Goal: Task Accomplishment & Management: Use online tool/utility

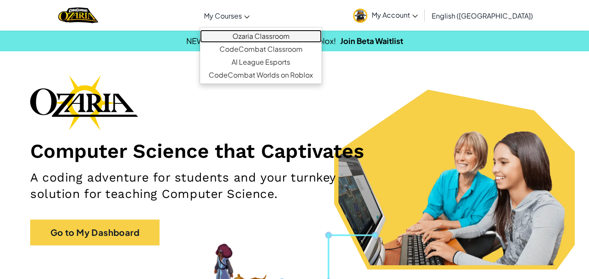
click at [287, 33] on link "Ozaria Classroom" at bounding box center [261, 36] width 122 height 13
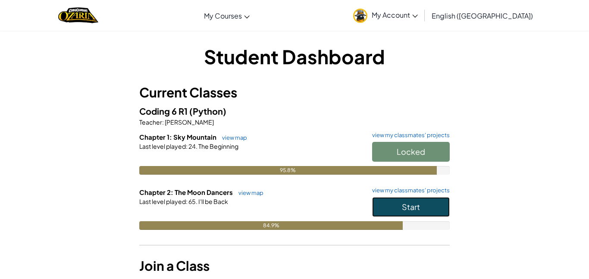
click at [419, 209] on span "Start" at bounding box center [411, 207] width 18 height 10
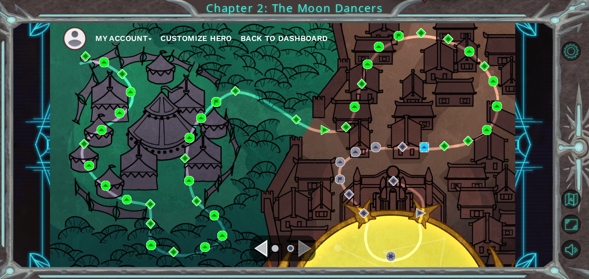
click at [422, 145] on img at bounding box center [424, 147] width 10 height 10
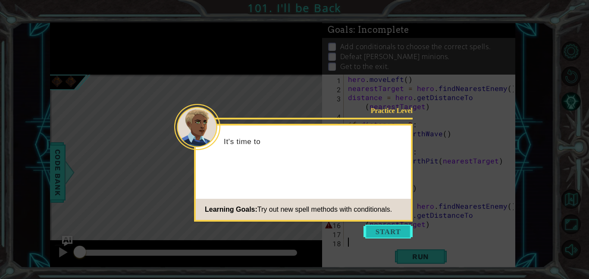
click at [384, 233] on button "Start" at bounding box center [387, 232] width 49 height 14
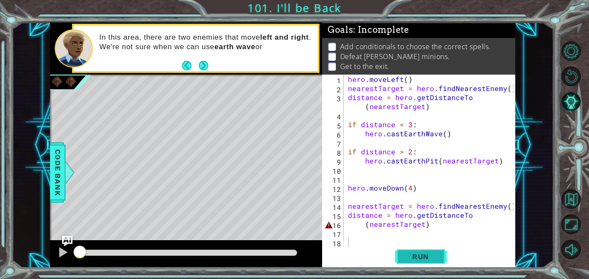
click at [433, 253] on span "Run" at bounding box center [420, 256] width 34 height 9
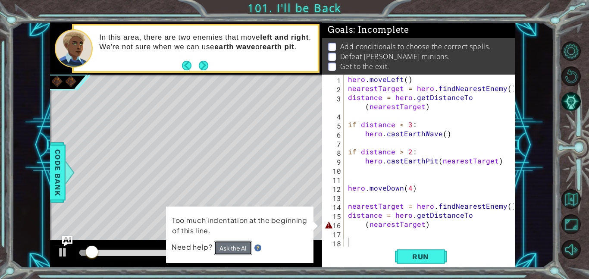
click at [245, 245] on button "Ask the AI" at bounding box center [233, 247] width 38 height 15
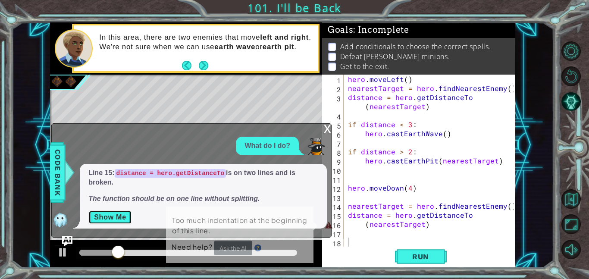
click at [124, 218] on button "Show Me" at bounding box center [110, 217] width 44 height 14
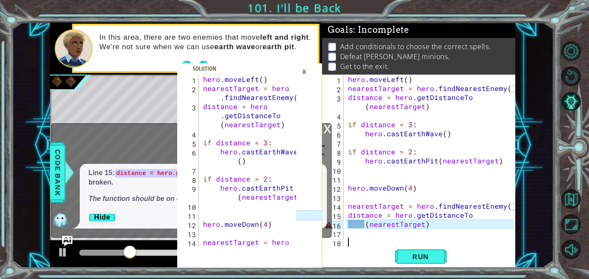
click at [362, 225] on div "hero . moveLeft ( ) nearestTarget = hero . findNearestEnemy ( ) distance = hero…" at bounding box center [432, 170] width 172 height 190
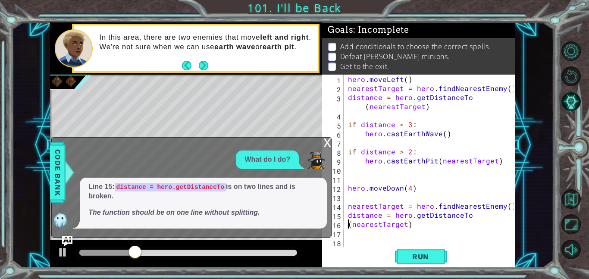
type textarea "distance = hero.getDistanceTo(nearestTarget)"
click at [401, 257] on button "Run" at bounding box center [421, 256] width 52 height 19
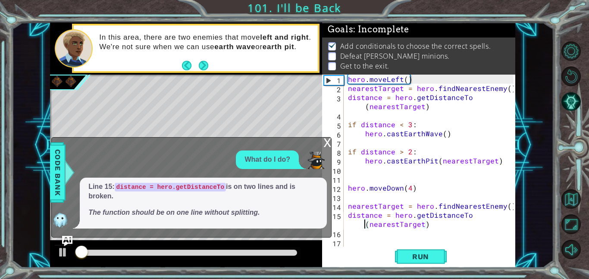
scroll to position [1, 0]
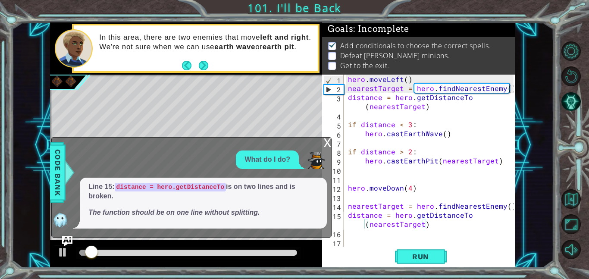
click at [322, 142] on div "x What do I do? Line 15: distance = hero.getDistanceTo is on two lines and is b…" at bounding box center [191, 187] width 280 height 100
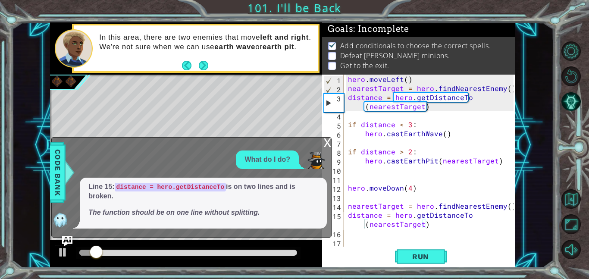
click at [324, 142] on div "x" at bounding box center [327, 141] width 8 height 9
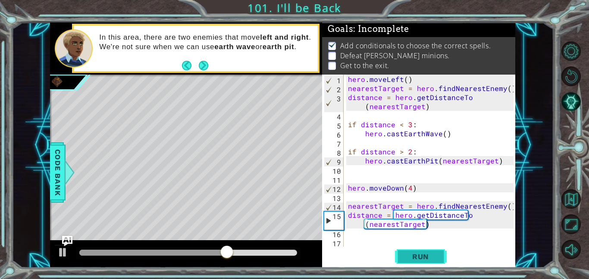
click at [407, 258] on span "Run" at bounding box center [420, 256] width 34 height 9
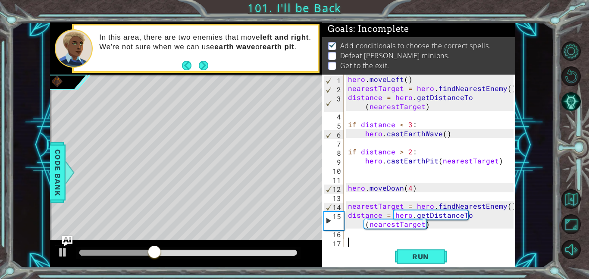
click at [375, 243] on div "hero . moveLeft ( ) nearestTarget = hero . findNearestEnemy ( ) distance = hero…" at bounding box center [432, 170] width 172 height 190
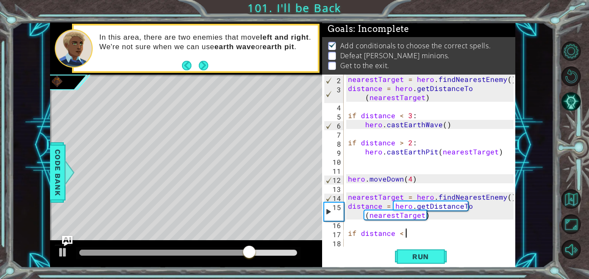
scroll to position [0, 3]
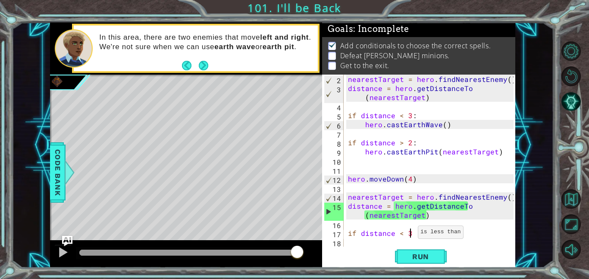
type textarea "if distance < 3:"
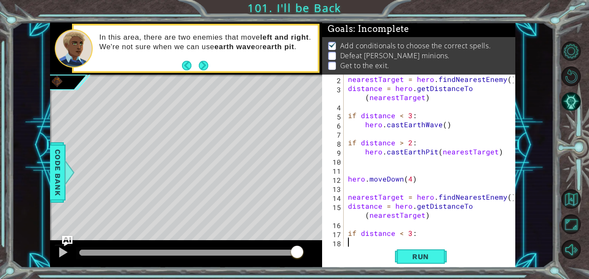
click at [387, 241] on div "nearestTarget = hero . findNearestEnemy ( ) distance = hero . getDistanceTo ( n…" at bounding box center [432, 170] width 172 height 190
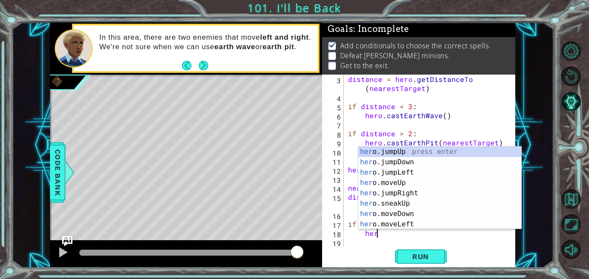
scroll to position [0, 1]
type textarea "hero.c"
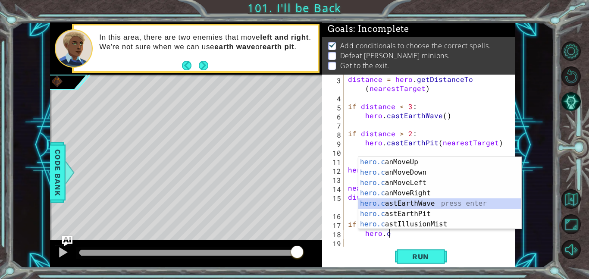
click at [422, 203] on div "hero.c anMoveUp press enter hero.c anMoveDown press enter hero.c anMoveLeft pre…" at bounding box center [439, 203] width 163 height 93
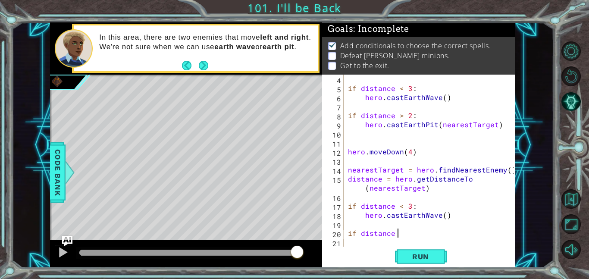
scroll to position [0, 3]
type textarea "if distance > 2"
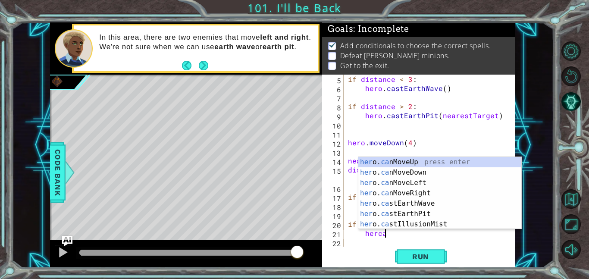
scroll to position [0, 2]
click at [445, 212] on div "her o. ca nMoveUp press enter her o. ca nMoveDown press enter her o. ca nMoveLe…" at bounding box center [439, 203] width 163 height 93
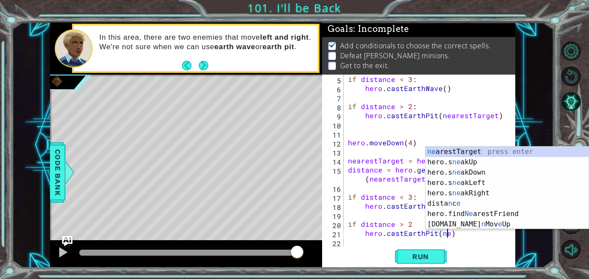
scroll to position [0, 6]
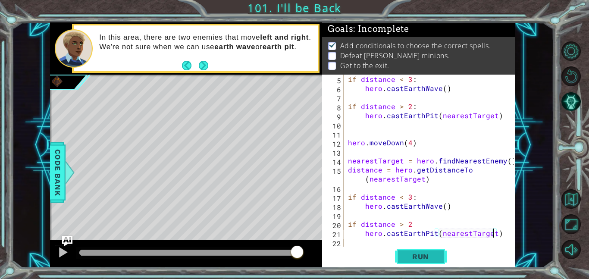
click at [425, 254] on span "Run" at bounding box center [420, 256] width 34 height 9
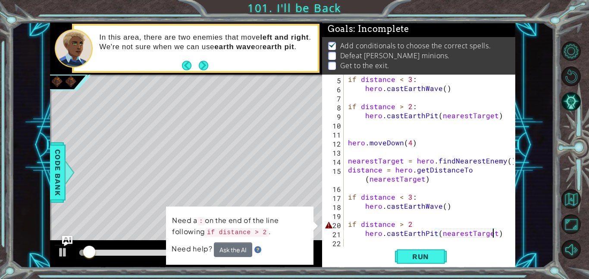
click at [414, 226] on div "if distance < 3 : hero . castEarthWave ( ) if distance > 2 : hero . [GEOGRAPHIC…" at bounding box center [432, 170] width 172 height 190
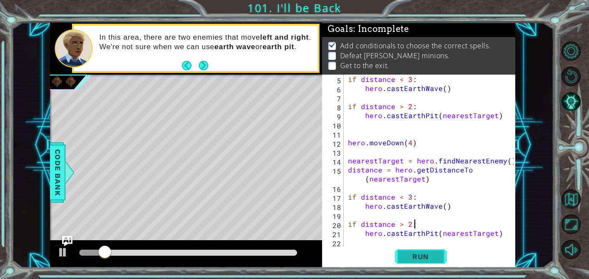
type textarea "if distance > 2:"
click at [429, 258] on span "Run" at bounding box center [420, 256] width 34 height 9
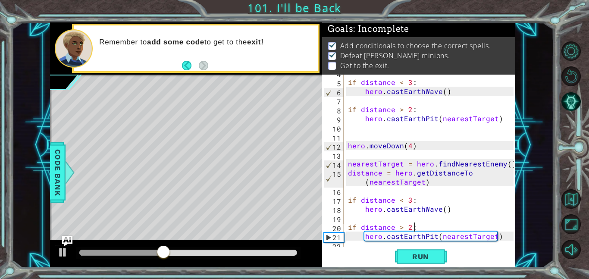
scroll to position [45, 0]
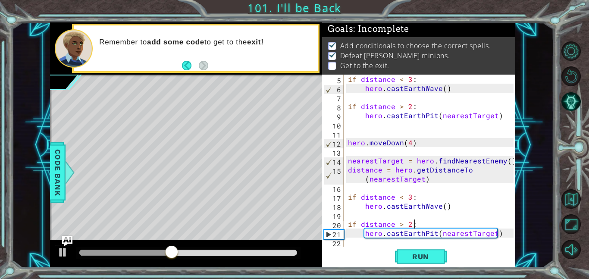
click at [373, 240] on div "if distance < 3 : hero . castEarthWave ( ) if distance > 2 : hero . [GEOGRAPHIC…" at bounding box center [432, 170] width 172 height 190
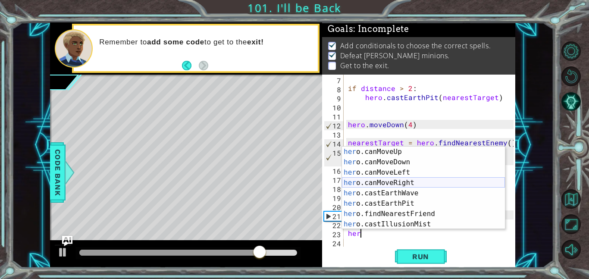
scroll to position [0, 0]
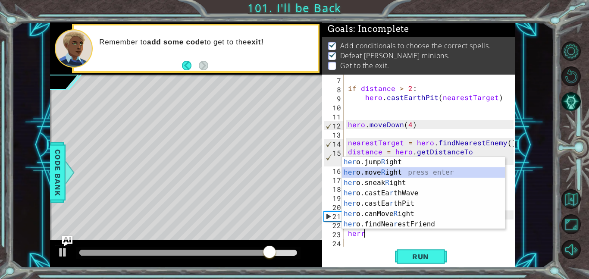
click at [431, 171] on div "her o.jump R ight press enter her o.move R ight press enter her o.sneak R ight …" at bounding box center [423, 203] width 163 height 93
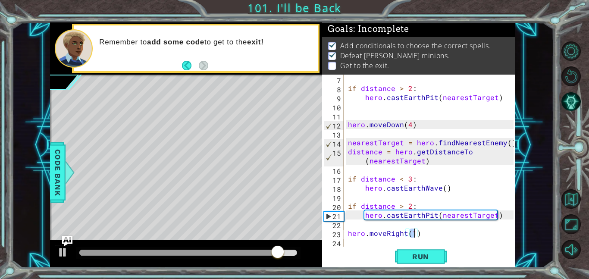
type textarea "hero.moveRight(4)"
click at [360, 243] on div "if distance > 2 : hero . [GEOGRAPHIC_DATA] ( nearestTarget ) hero . moveDown ( …" at bounding box center [432, 170] width 172 height 190
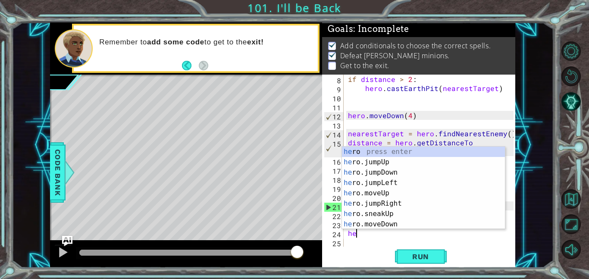
scroll to position [72, 0]
type textarea "her"
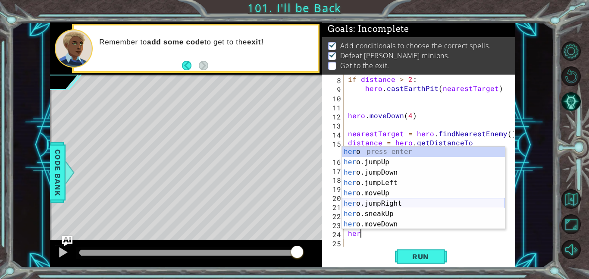
click at [387, 203] on div "her o press enter her o.jumpUp press enter her o.jumpDown press enter her o.jum…" at bounding box center [423, 198] width 163 height 103
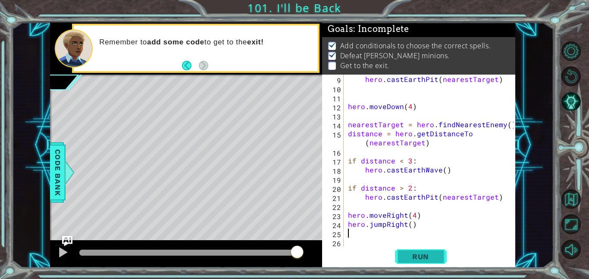
scroll to position [81, 0]
click at [428, 259] on span "Run" at bounding box center [420, 256] width 34 height 9
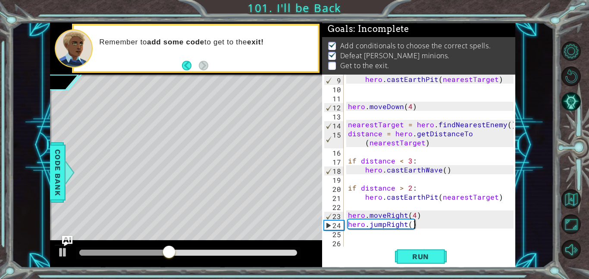
click at [421, 221] on div "hero . [GEOGRAPHIC_DATA] ( nearestTarget ) hero . moveDown ( 4 ) nearestTarget …" at bounding box center [432, 170] width 172 height 190
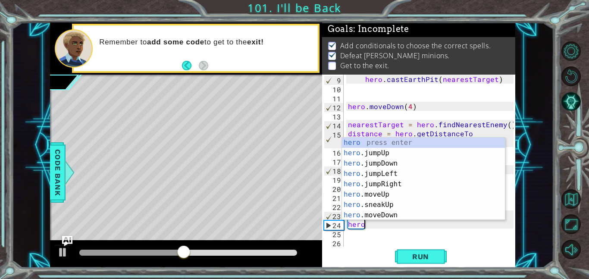
type textarea "h"
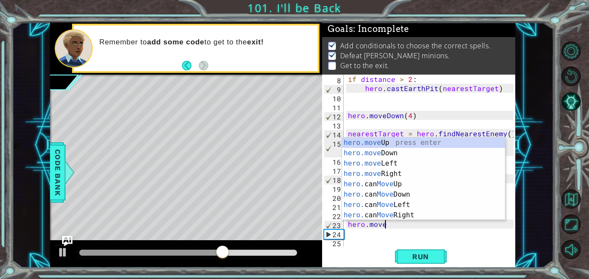
scroll to position [0, 2]
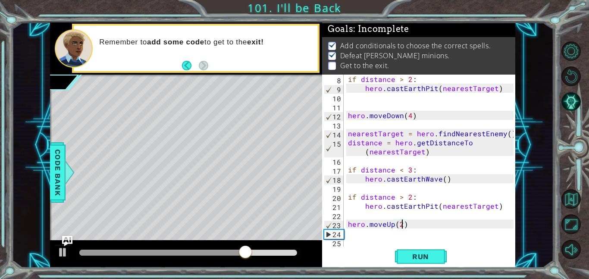
type textarea "hero.moveUp(2)"
click at [368, 236] on div "if distance > 2 : hero . [GEOGRAPHIC_DATA] ( nearestTarget ) hero . moveDown ( …" at bounding box center [432, 170] width 172 height 190
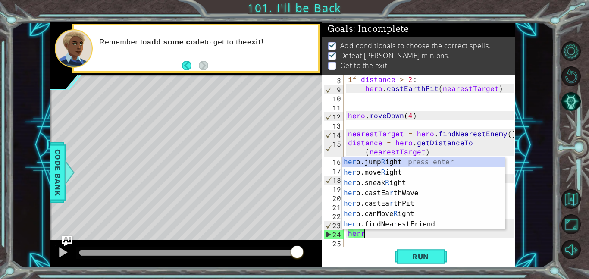
scroll to position [0, 0]
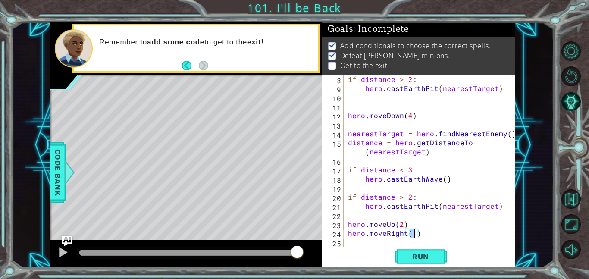
type textarea "hero.moveRight(4)"
click at [355, 244] on div "if distance > 2 : hero . [GEOGRAPHIC_DATA] ( nearestTarget ) hero . moveDown ( …" at bounding box center [432, 170] width 172 height 190
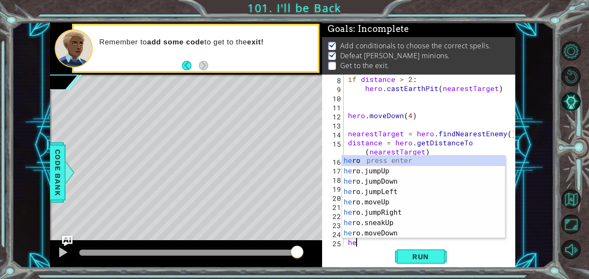
type textarea "her"
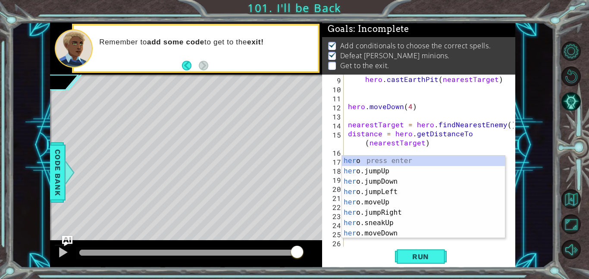
scroll to position [81, 0]
click at [403, 211] on div "her o press enter her o.jumpUp press enter her o.jumpDown press enter her o.jum…" at bounding box center [423, 207] width 163 height 103
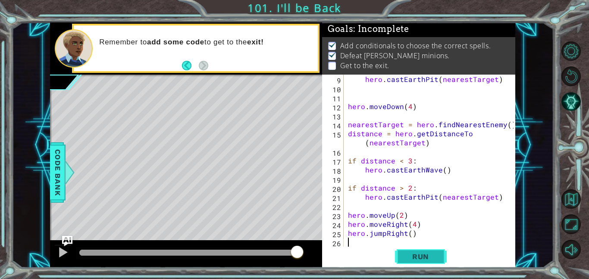
scroll to position [91, 0]
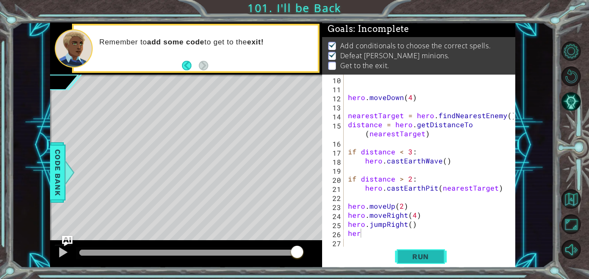
click at [417, 257] on span "Run" at bounding box center [420, 256] width 34 height 9
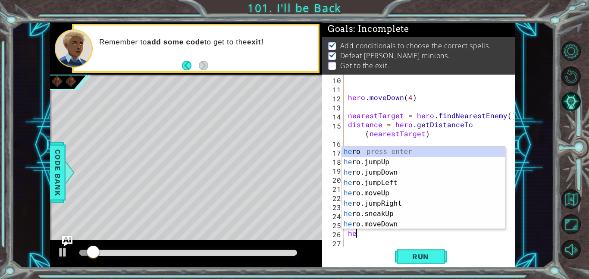
type textarea "h"
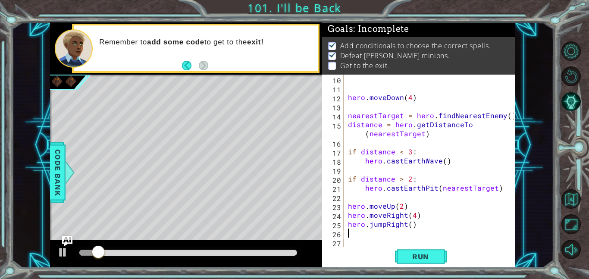
scroll to position [81, 0]
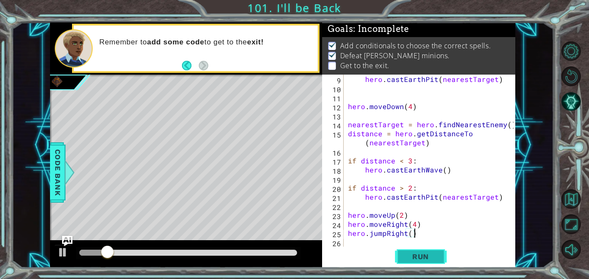
click at [429, 250] on button "Run" at bounding box center [421, 256] width 52 height 19
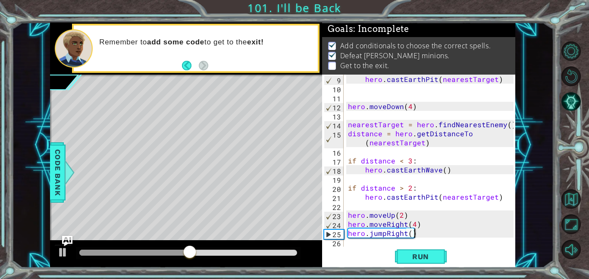
click at [408, 217] on div "hero . [GEOGRAPHIC_DATA] ( nearestTarget ) hero . moveDown ( 4 ) nearestTarget …" at bounding box center [432, 170] width 172 height 190
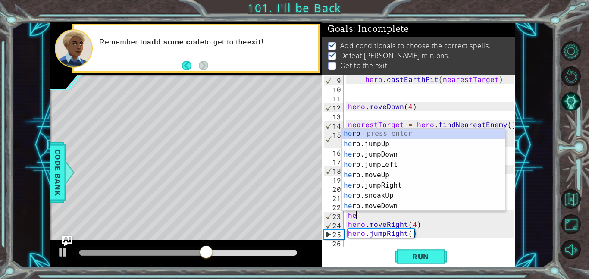
type textarea "h"
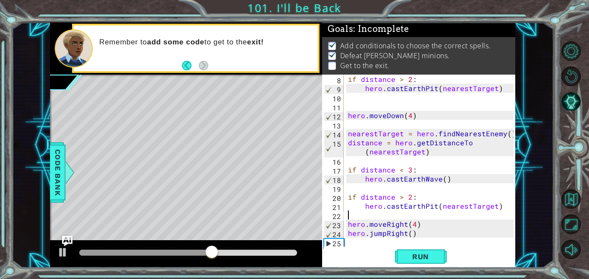
scroll to position [72, 0]
click at [402, 228] on div "if distance > 2 : hero . [GEOGRAPHIC_DATA] ( nearestTarget ) hero . moveDown ( …" at bounding box center [432, 170] width 172 height 190
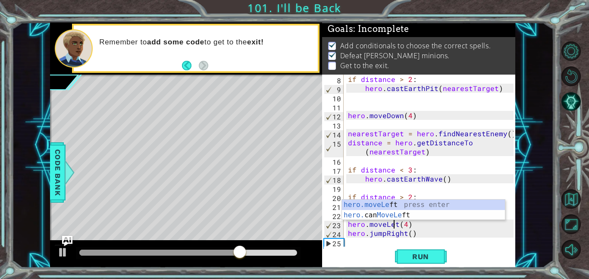
scroll to position [0, 3]
click at [403, 235] on div "if distance > 2 : hero . [GEOGRAPHIC_DATA] ( nearestTarget ) hero . moveDown ( …" at bounding box center [432, 170] width 172 height 190
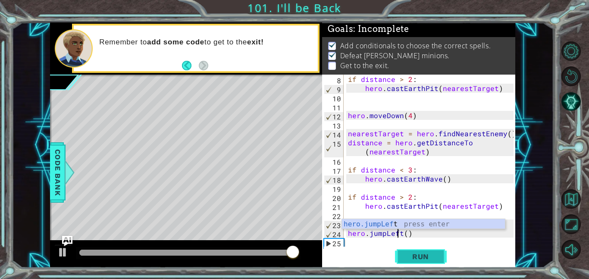
type textarea "hero.jumpLeft()"
click at [427, 256] on span "Run" at bounding box center [420, 256] width 34 height 9
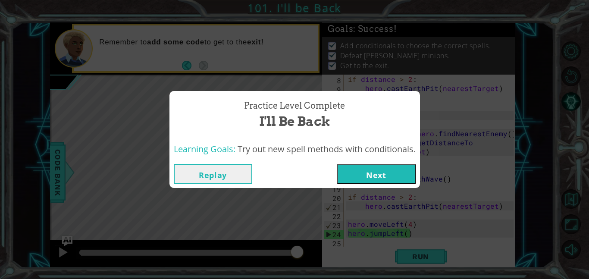
click at [374, 173] on button "Next" at bounding box center [376, 173] width 78 height 19
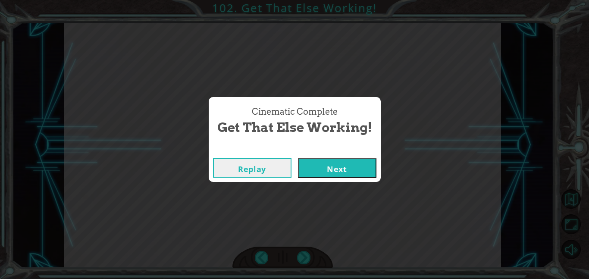
click at [347, 175] on button "Next" at bounding box center [337, 167] width 78 height 19
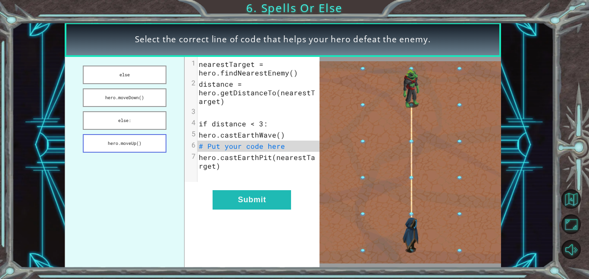
click at [120, 144] on button "hero.moveUp()" at bounding box center [125, 143] width 84 height 19
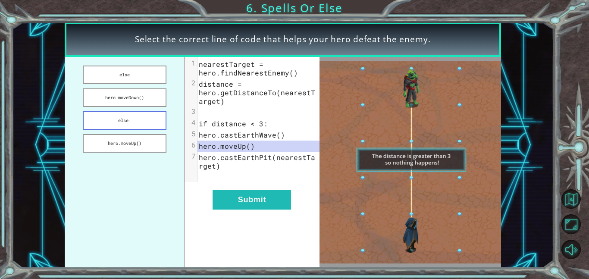
click at [92, 122] on button "else:" at bounding box center [125, 120] width 84 height 19
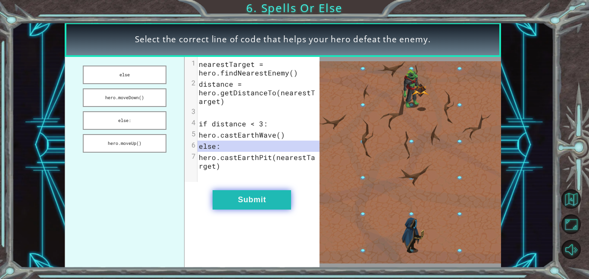
click at [243, 198] on button "Submit" at bounding box center [251, 199] width 78 height 19
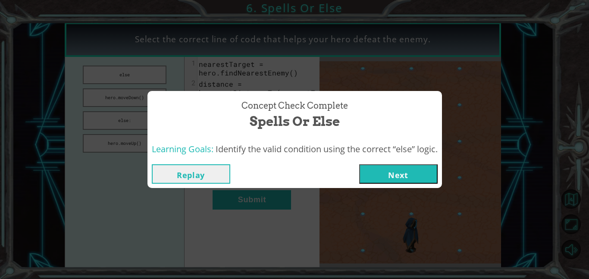
click at [385, 172] on button "Next" at bounding box center [398, 173] width 78 height 19
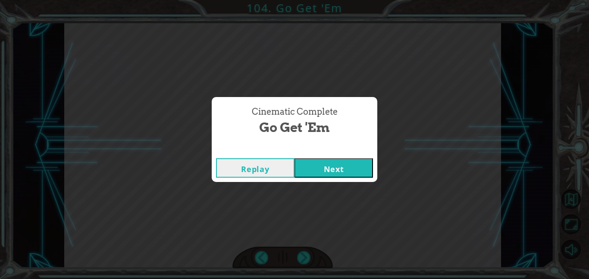
click at [345, 172] on button "Next" at bounding box center [333, 167] width 78 height 19
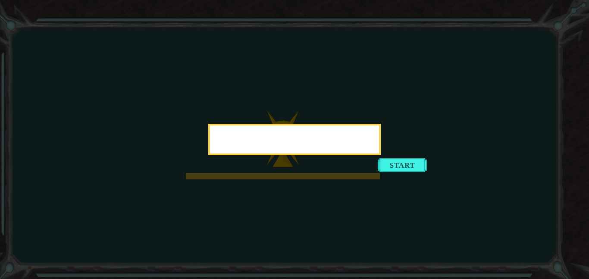
click at [381, 155] on div at bounding box center [294, 139] width 172 height 31
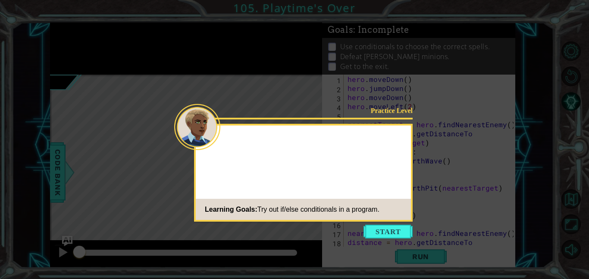
click at [397, 163] on div "Practice Level Learning Goals: Try out if/else conditionals in a program." at bounding box center [303, 173] width 219 height 98
click at [397, 234] on button "Start" at bounding box center [387, 232] width 49 height 14
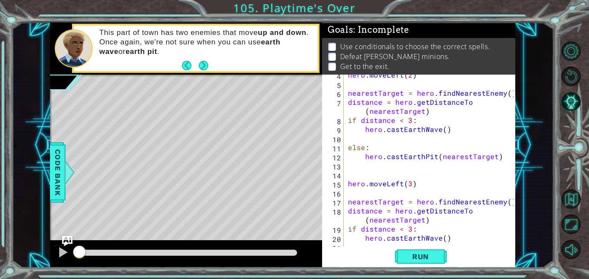
scroll to position [63, 0]
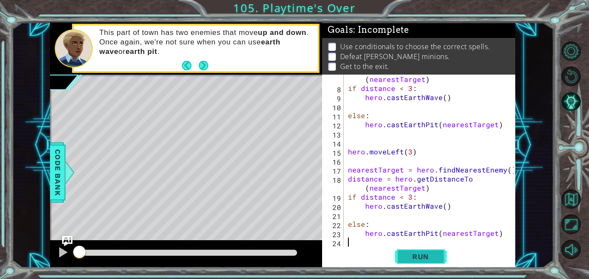
click at [410, 254] on span "Run" at bounding box center [420, 256] width 34 height 9
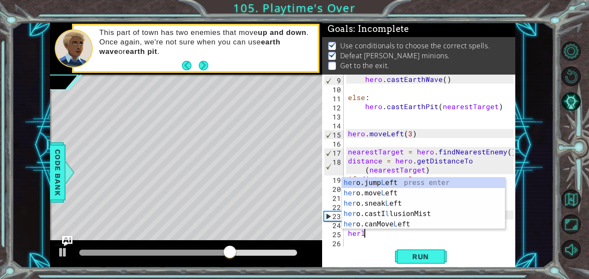
scroll to position [0, 1]
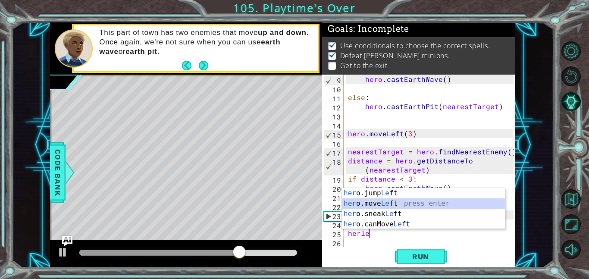
type textarea "hero.moveLeft(1)"
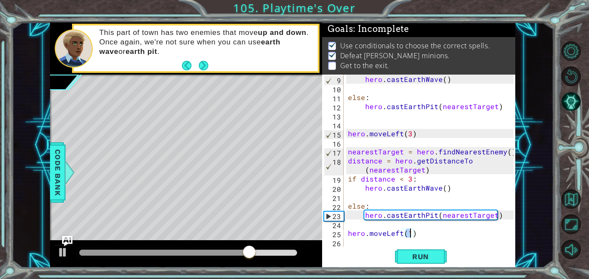
click at [358, 241] on div "hero . castEarthWave ( ) else : hero . [GEOGRAPHIC_DATA] ( nearestTarget ) hero…" at bounding box center [432, 170] width 172 height 190
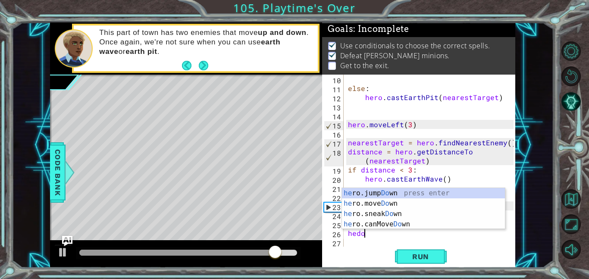
scroll to position [0, 0]
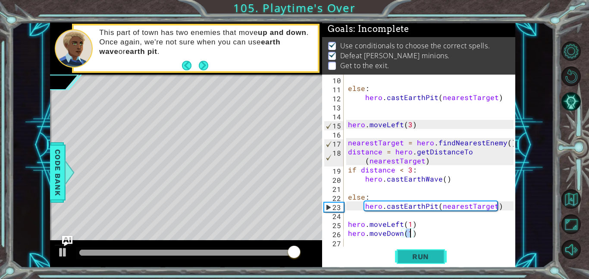
type textarea "hero.moveDown(1)"
click at [419, 257] on span "Run" at bounding box center [420, 256] width 34 height 9
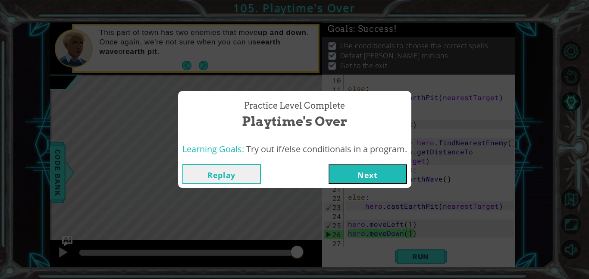
click at [380, 179] on button "Next" at bounding box center [367, 173] width 78 height 19
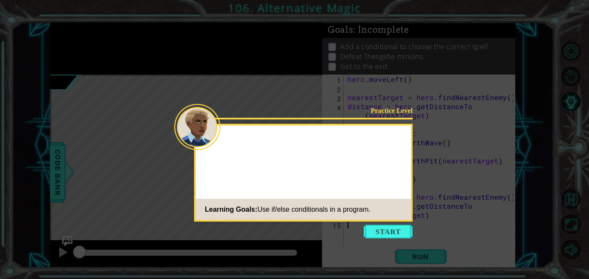
click at [395, 162] on div "Practice Level Learning Goals: Use if/else conditionals in a program." at bounding box center [303, 173] width 219 height 98
click at [388, 232] on button "Start" at bounding box center [387, 232] width 49 height 14
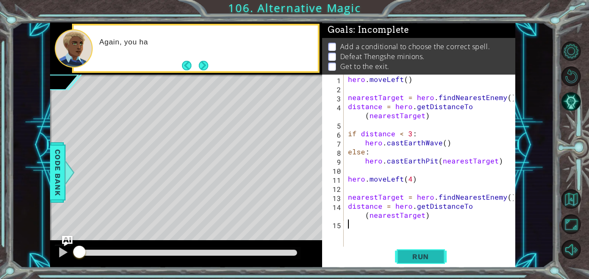
click at [416, 262] on button "Run" at bounding box center [421, 256] width 52 height 19
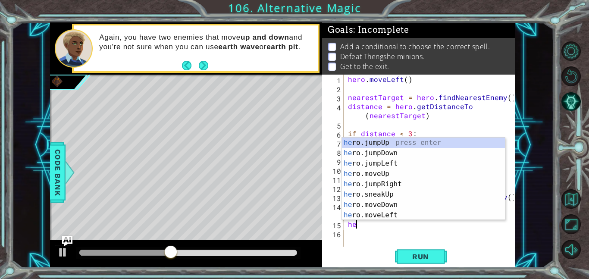
type textarea "h"
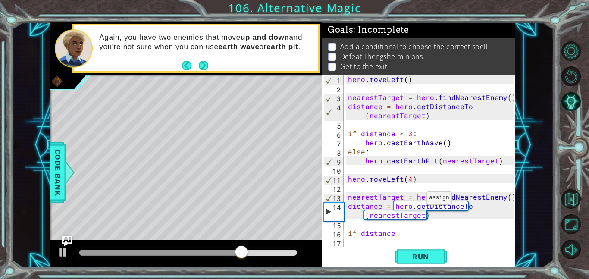
scroll to position [0, 3]
type textarea "if distance < 3"
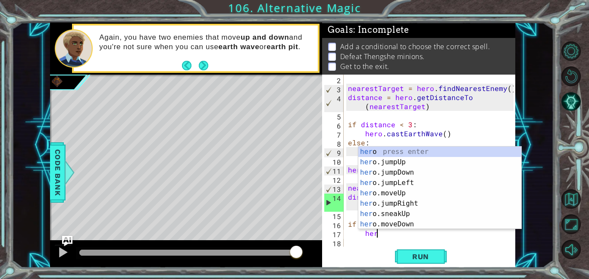
scroll to position [0, 1]
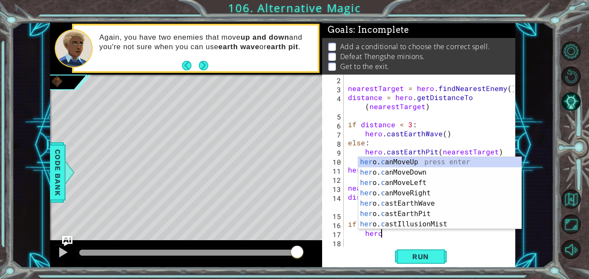
type textarea "hercas"
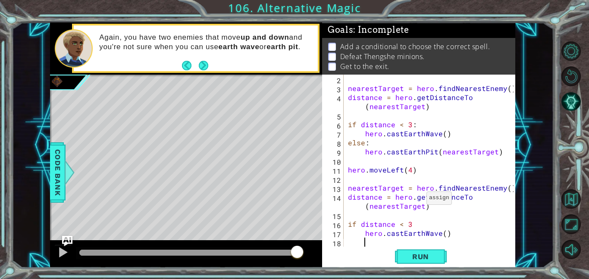
scroll to position [18, 0]
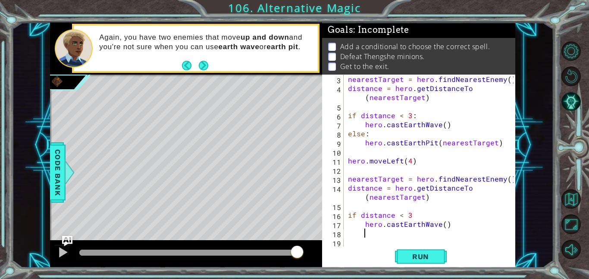
click at [346, 235] on div "nearestTarget = hero . findNearestEnemy ( ) distance = hero . getDistanceTo ( n…" at bounding box center [432, 170] width 172 height 190
click at [434, 217] on div "nearestTarget = hero . findNearestEnemy ( ) distance = hero . getDistanceTo ( n…" at bounding box center [432, 170] width 172 height 190
type textarea "if distance < 3:"
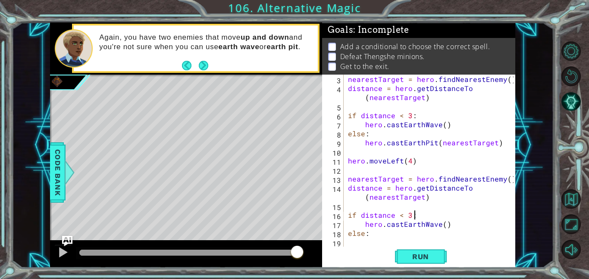
click at [345, 239] on div "if distance < 3: 3 4 5 6 7 8 9 10 11 12 13 14 15 16 17 18 19 nearestTarget = he…" at bounding box center [417, 161] width 191 height 172
click at [352, 241] on div "nearestTarget = hero . findNearestEnemy ( ) distance = hero . getDistanceTo ( n…" at bounding box center [432, 170] width 172 height 190
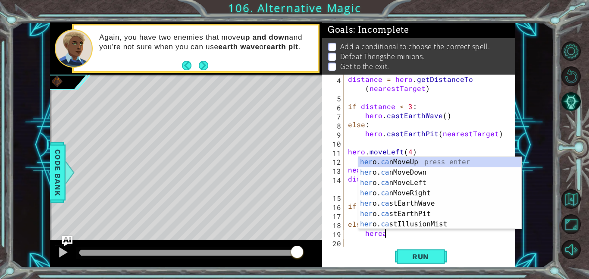
scroll to position [0, 2]
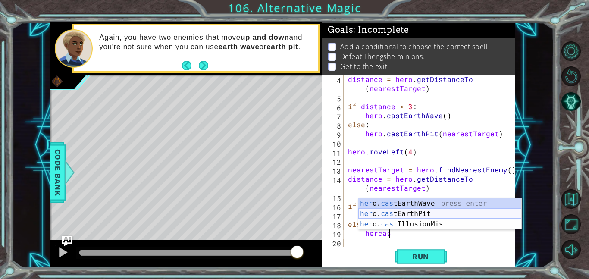
click at [428, 213] on div "her o. cas tEarthWave press enter her o. cas tEarthPit press enter her o. cas t…" at bounding box center [439, 224] width 163 height 52
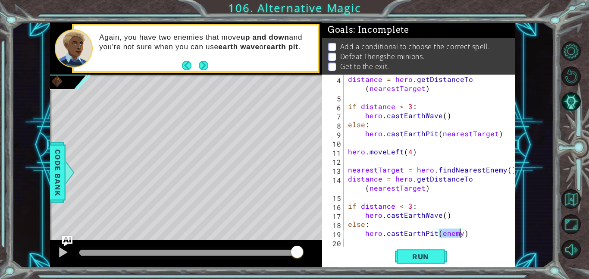
scroll to position [0, 6]
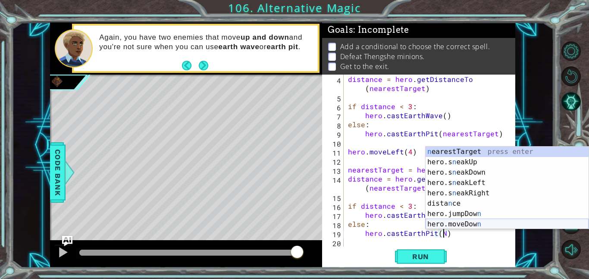
type textarea "hero.castEarthPit(nearestTarget)"
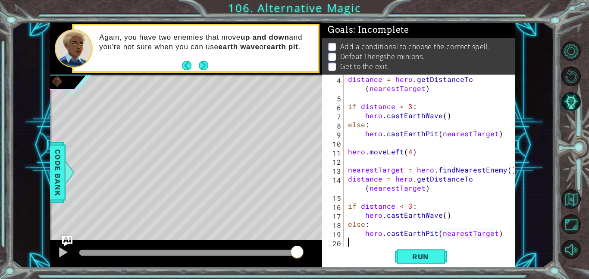
click at [381, 241] on div "distance = hero . getDistanceTo ( nearestTarget ) if distance < 3 : hero . cast…" at bounding box center [432, 174] width 172 height 199
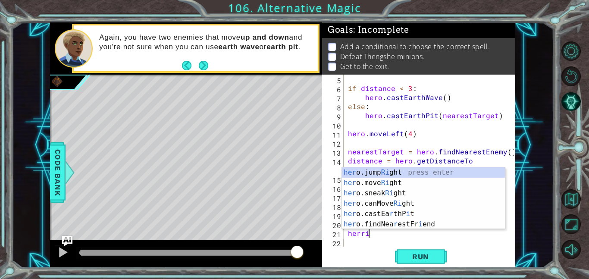
scroll to position [0, 1]
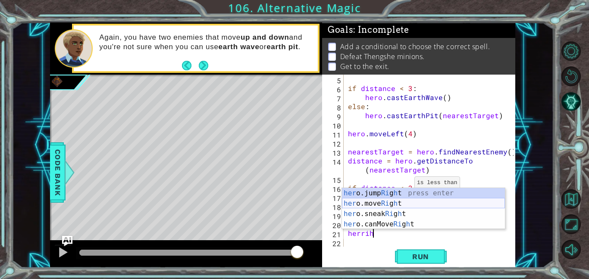
click at [403, 203] on div "her o.jump Ri g h t press enter her o.move Ri g h t press enter her o.sneak Ri …" at bounding box center [423, 219] width 163 height 62
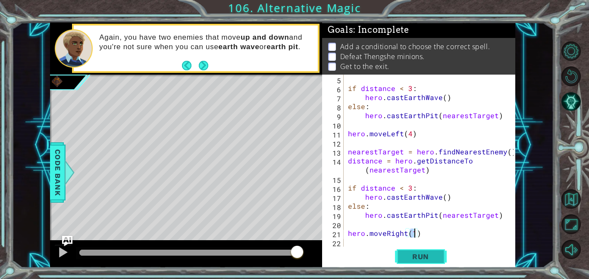
click at [417, 256] on span "Run" at bounding box center [420, 256] width 34 height 9
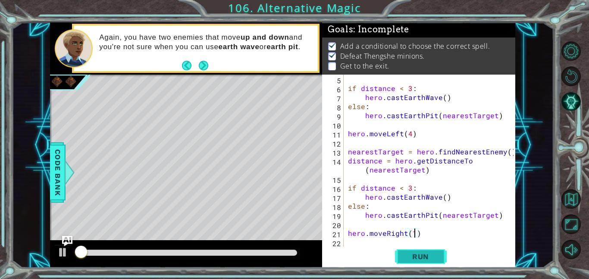
scroll to position [1, 0]
click at [400, 233] on div "if distance < 3 : hero . castEarthWave ( ) else : hero . [GEOGRAPHIC_DATA] ( ne…" at bounding box center [432, 170] width 172 height 190
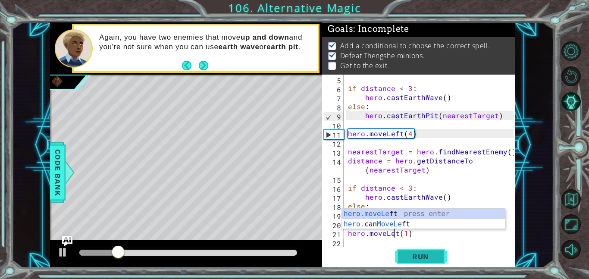
scroll to position [0, 3]
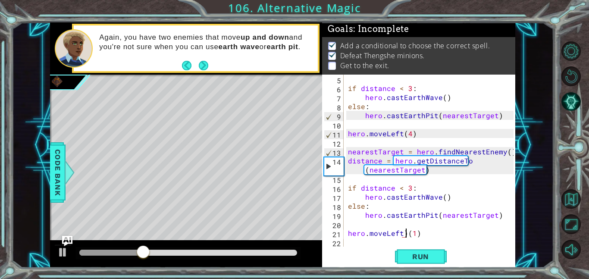
click at [406, 234] on div "if distance < 3 : hero . castEarthWave ( ) else : hero . [GEOGRAPHIC_DATA] ( ne…" at bounding box center [432, 170] width 172 height 190
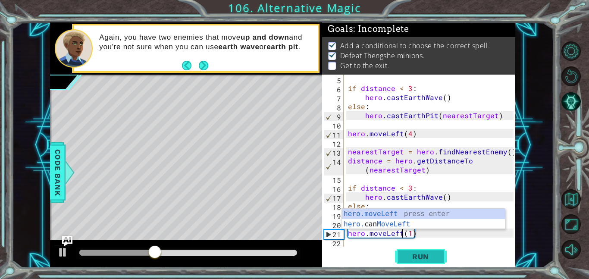
type textarea "hero.moveLeft(1)"
click at [415, 256] on span "Run" at bounding box center [420, 256] width 34 height 9
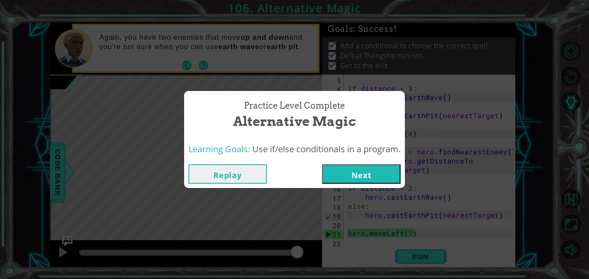
click at [360, 178] on button "Next" at bounding box center [361, 173] width 78 height 19
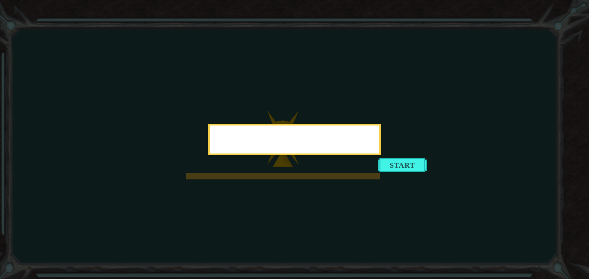
click at [381, 155] on div at bounding box center [294, 139] width 172 height 31
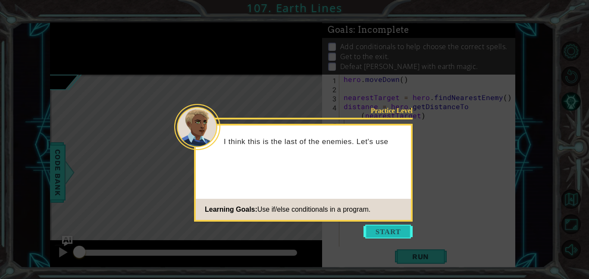
click at [404, 227] on button "Start" at bounding box center [387, 232] width 49 height 14
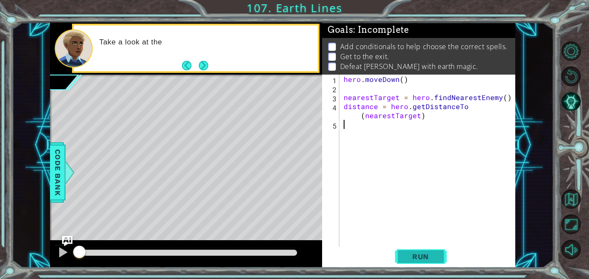
click at [420, 256] on span "Run" at bounding box center [420, 256] width 34 height 9
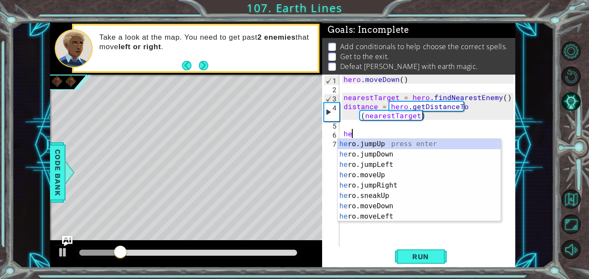
type textarea "h"
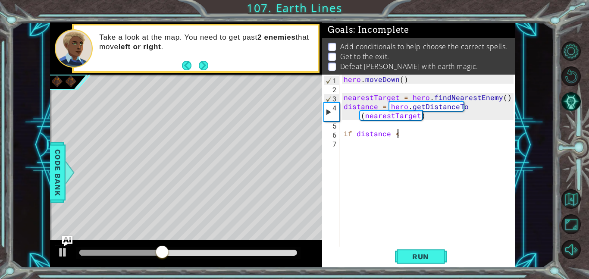
scroll to position [0, 3]
type textarea "if distance < 3"
click at [359, 145] on div "hero . [GEOGRAPHIC_DATA] ( ) nearestTarget = hero . findNearestEnemy ( ) distan…" at bounding box center [430, 170] width 176 height 190
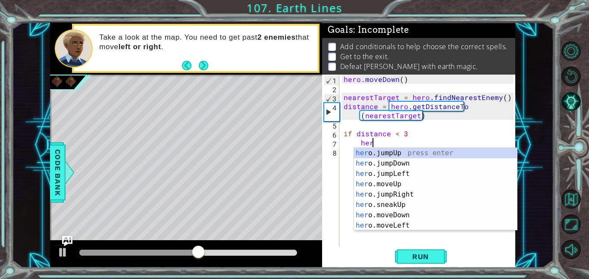
scroll to position [0, 1]
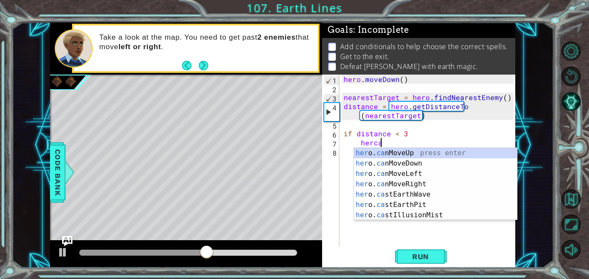
type textarea "hercas"
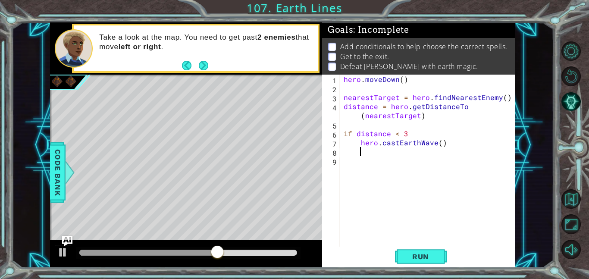
scroll to position [0, 0]
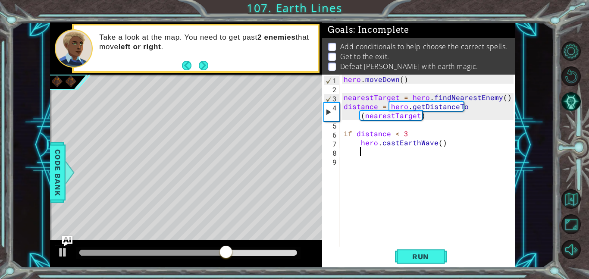
click at [347, 153] on div "hero . [GEOGRAPHIC_DATA] ( ) nearestTarget = hero . findNearestEnemy ( ) distan…" at bounding box center [430, 170] width 176 height 190
click at [410, 133] on div "hero . [GEOGRAPHIC_DATA] ( ) nearestTarget = hero . findNearestEnemy ( ) distan…" at bounding box center [430, 170] width 176 height 190
click at [371, 150] on div "hero . [GEOGRAPHIC_DATA] ( ) nearestTarget = hero . findNearestEnemy ( ) distan…" at bounding box center [430, 170] width 176 height 190
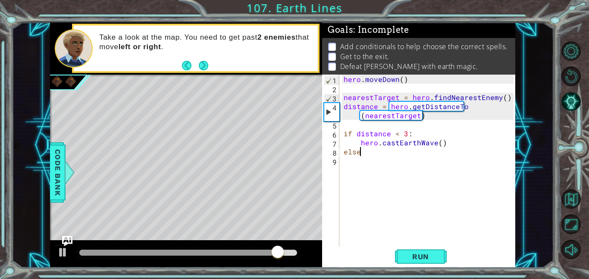
scroll to position [0, 1]
type textarea "else:"
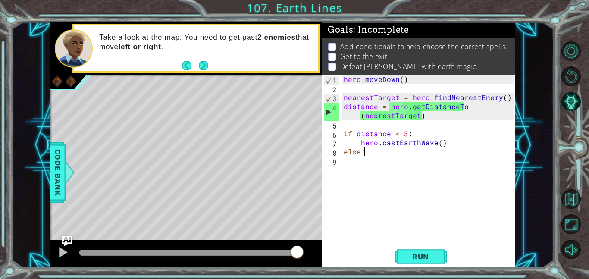
click at [361, 162] on div "hero . [GEOGRAPHIC_DATA] ( ) nearestTarget = hero . findNearestEnemy ( ) distan…" at bounding box center [430, 170] width 176 height 190
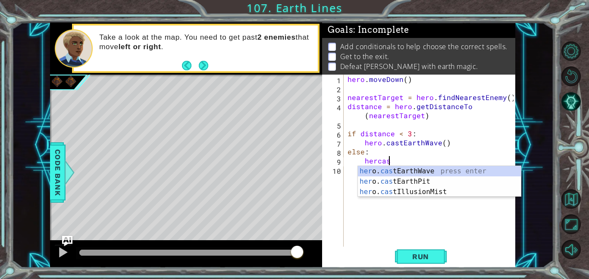
scroll to position [0, 2]
click at [411, 178] on div "her o. cas tEarthWave press enter her o. cas tEarthPit press enter her o. cas t…" at bounding box center [439, 192] width 163 height 52
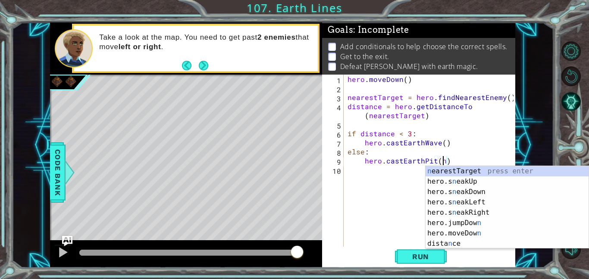
scroll to position [0, 6]
type textarea "hero.castEarthPit(nearestTarget)"
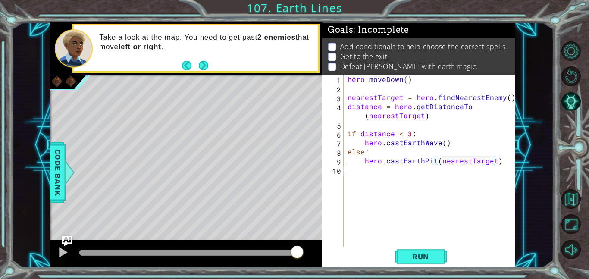
click at [365, 178] on div "hero . [GEOGRAPHIC_DATA] ( ) nearestTarget = hero . findNearestEnemy ( ) distan…" at bounding box center [432, 170] width 172 height 190
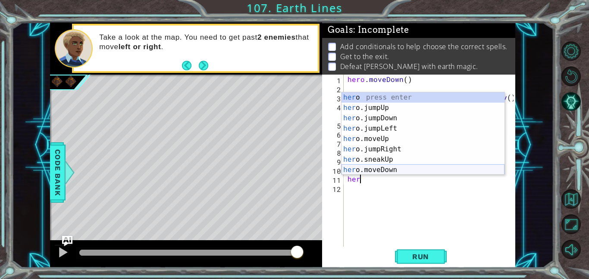
click at [388, 172] on div "her o press enter her o.jumpUp press enter her o.jumpDown press enter her o.jum…" at bounding box center [422, 143] width 163 height 103
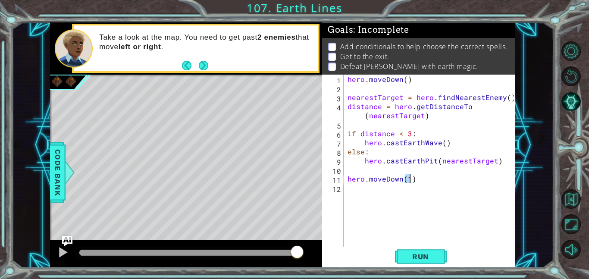
type textarea "hero.moveDown(4)"
click at [359, 192] on div "hero . [GEOGRAPHIC_DATA] ( ) nearestTarget = hero . findNearestEnemy ( ) distan…" at bounding box center [432, 170] width 172 height 190
type textarea "h"
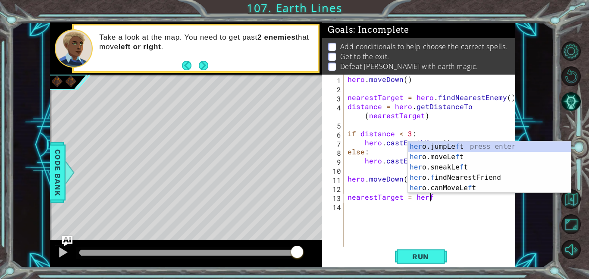
scroll to position [0, 5]
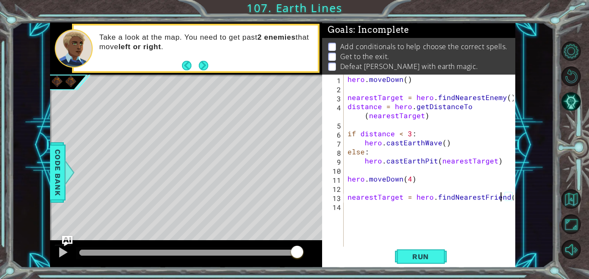
click at [502, 196] on div "hero . [GEOGRAPHIC_DATA] ( ) nearestTarget = hero . findNearestEnemy ( ) distan…" at bounding box center [432, 170] width 172 height 190
click at [503, 199] on div "hero . [GEOGRAPHIC_DATA] ( ) nearestTarget = hero . findNearestEnemy ( ) distan…" at bounding box center [432, 170] width 172 height 190
type textarea "nearestTarget = hero.findNearestEnemy()"
click at [357, 204] on div "hero . [GEOGRAPHIC_DATA] ( ) nearestTarget = hero . findNearestEnemy ( ) distan…" at bounding box center [432, 170] width 172 height 190
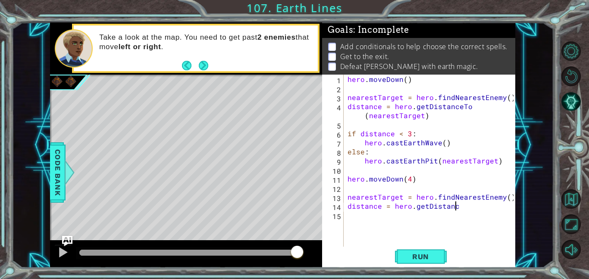
scroll to position [0, 6]
type textarea "distance = hero.getDistanceTo"
click at [411, 212] on div "hero . [GEOGRAPHIC_DATA] ( ) nearestTarget = hero . findNearestEnemy ( ) distan…" at bounding box center [432, 170] width 172 height 190
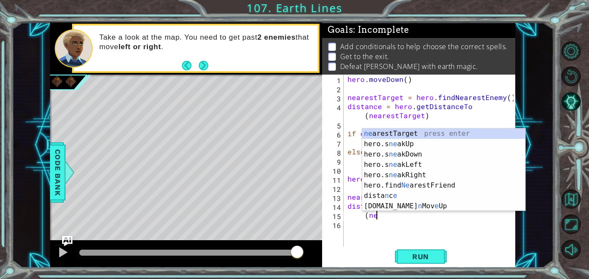
scroll to position [0, 1]
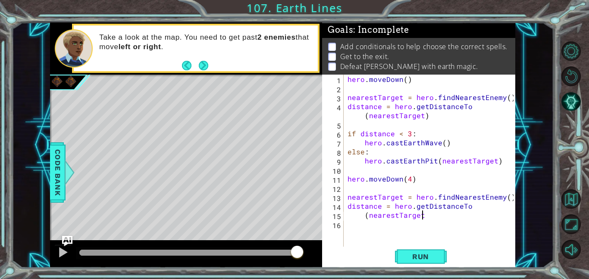
type textarea "(nearestTarget)"
click at [366, 228] on div "hero . [GEOGRAPHIC_DATA] ( ) nearestTarget = hero . findNearestEnemy ( ) distan…" at bounding box center [432, 170] width 172 height 190
type textarea "if distance < 3:"
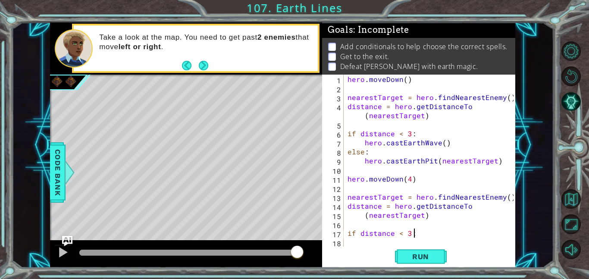
click at [368, 244] on div "hero . [GEOGRAPHIC_DATA] ( ) nearestTarget = hero . findNearestEnemy ( ) distan…" at bounding box center [432, 170] width 172 height 190
type textarea "h"
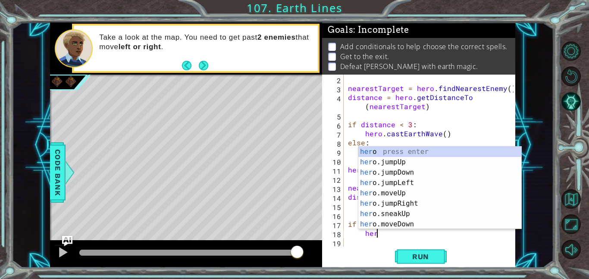
scroll to position [0, 1]
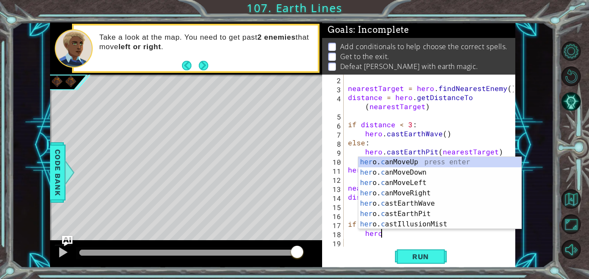
type textarea "hercas"
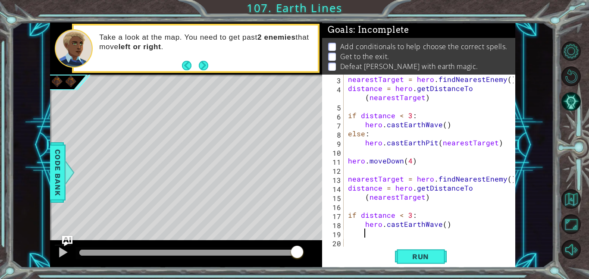
scroll to position [18, 0]
click at [351, 238] on div "nearestTarget = hero . findNearestEnemy ( ) distance = hero . getDistanceTo ( n…" at bounding box center [432, 170] width 172 height 190
type textarea "else:"
click at [342, 241] on div "20" at bounding box center [334, 243] width 20 height 9
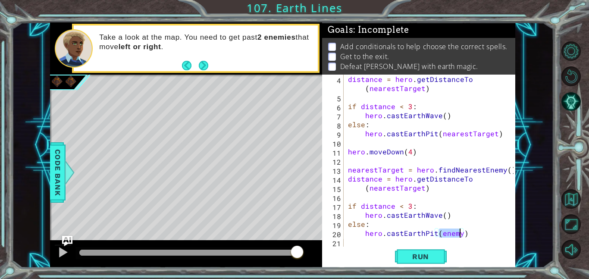
scroll to position [0, 6]
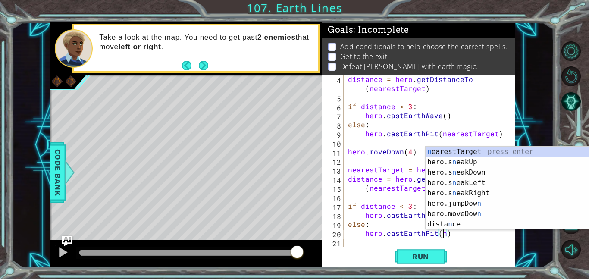
type textarea "hero.castEarthPit(nearestTarget)"
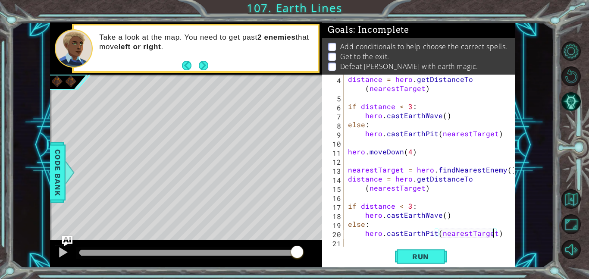
click at [359, 244] on div "distance = hero . getDistanceTo ( nearestTarget ) if distance < 3 : hero . cast…" at bounding box center [432, 174] width 172 height 199
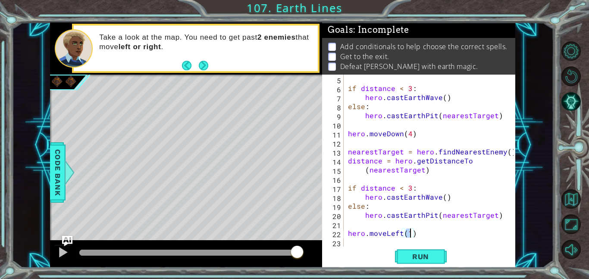
scroll to position [0, 3]
click at [403, 254] on span "Run" at bounding box center [420, 256] width 34 height 9
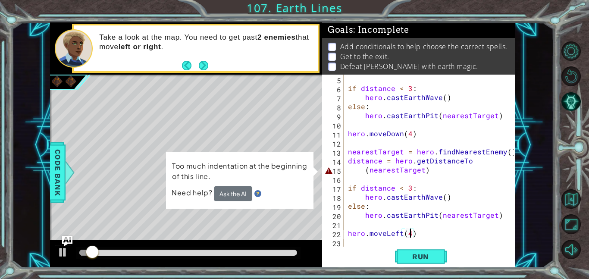
click at [365, 171] on div "if distance < 3 : hero . castEarthWave ( ) else : hero . [GEOGRAPHIC_DATA] ( ne…" at bounding box center [432, 170] width 172 height 190
click at [240, 198] on button "Ask the AI" at bounding box center [233, 193] width 38 height 15
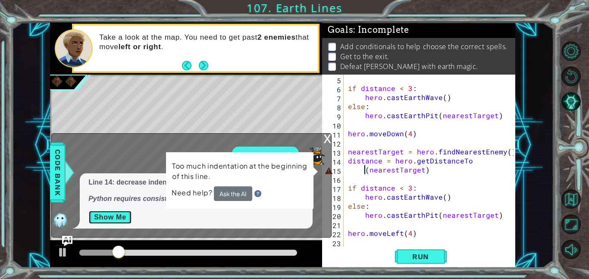
click at [120, 216] on button "Show Me" at bounding box center [110, 217] width 44 height 14
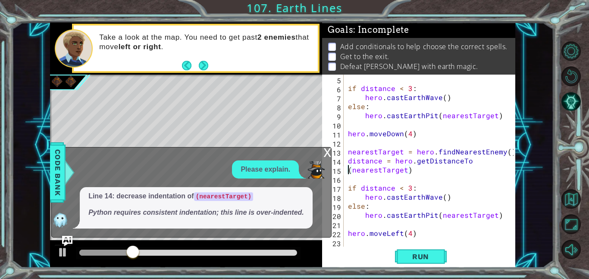
type textarea "distance = hero.getDistanceTo(nearestTarget)"
click at [408, 253] on span "Run" at bounding box center [420, 256] width 34 height 9
click at [324, 151] on div "x" at bounding box center [327, 151] width 8 height 9
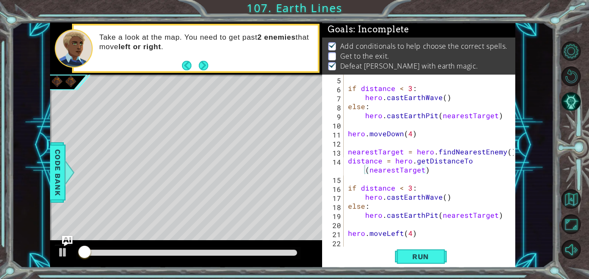
scroll to position [1, 0]
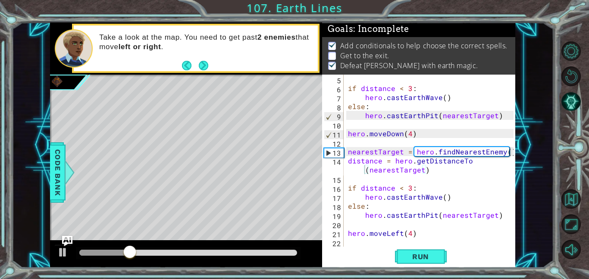
click at [411, 238] on div "if distance < 3 : hero . castEarthWave ( ) else : hero . [GEOGRAPHIC_DATA] ( ne…" at bounding box center [432, 170] width 172 height 190
click at [410, 233] on div "if distance < 3 : hero . castEarthWave ( ) else : hero . [GEOGRAPHIC_DATA] ( ne…" at bounding box center [432, 170] width 172 height 190
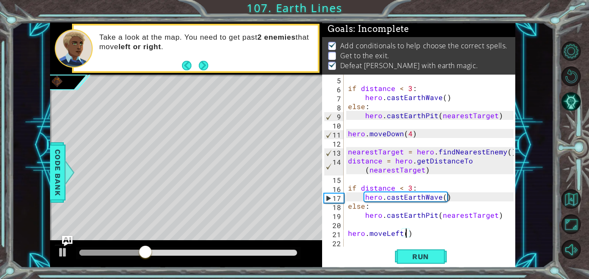
type textarea "hero.moveLeft(5)"
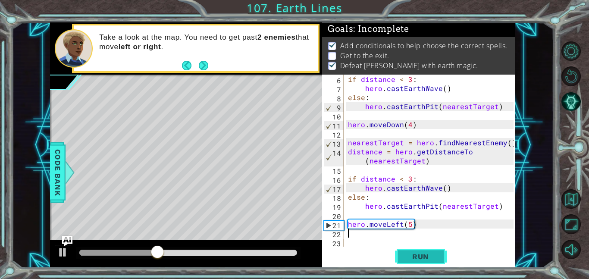
click at [438, 255] on button "Run" at bounding box center [421, 256] width 52 height 19
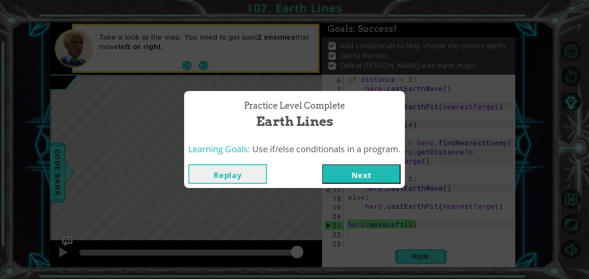
click at [389, 168] on button "Next" at bounding box center [361, 173] width 78 height 19
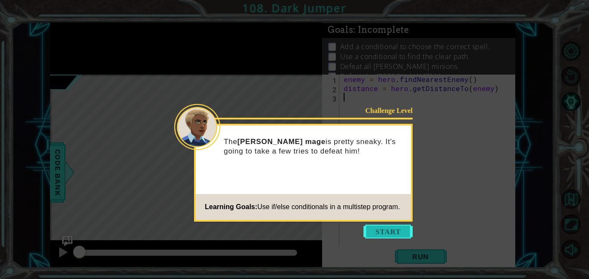
click at [390, 228] on button "Start" at bounding box center [387, 232] width 49 height 14
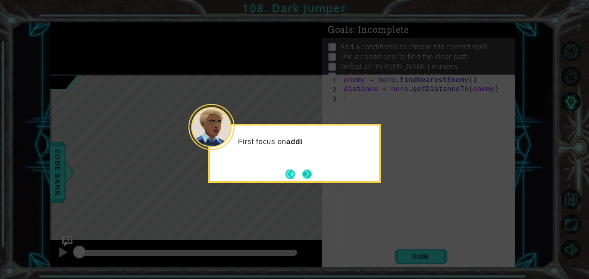
click at [307, 173] on button "Next" at bounding box center [306, 173] width 9 height 9
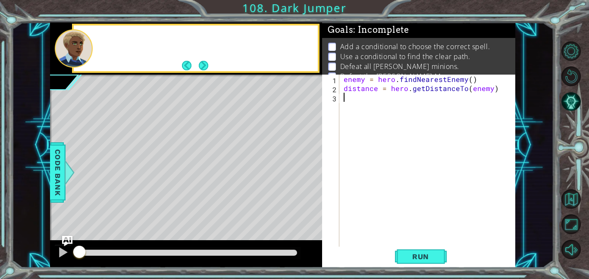
click at [307, 173] on div "Level Map" at bounding box center [249, 202] width 398 height 254
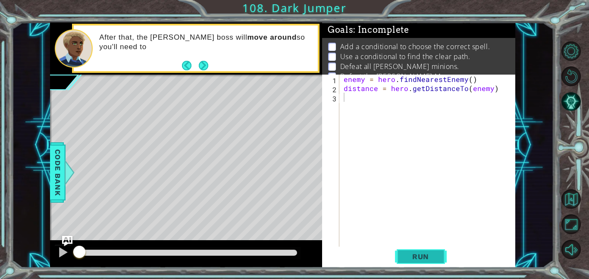
click at [406, 256] on span "Run" at bounding box center [420, 256] width 34 height 9
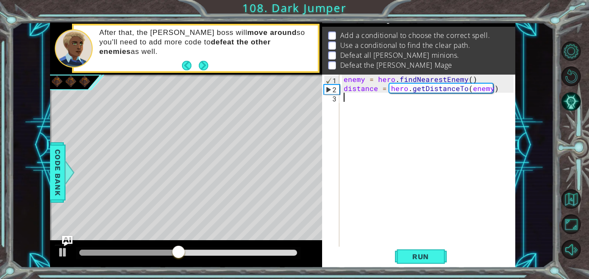
scroll to position [11, 0]
click at [338, 64] on li "Defeat the [PERSON_NAME] Mage" at bounding box center [419, 66] width 183 height 10
click at [372, 99] on div "enemy = hero . findNearestEnemy ( ) distance = hero . getDistanceTo ( enemy )" at bounding box center [430, 170] width 176 height 190
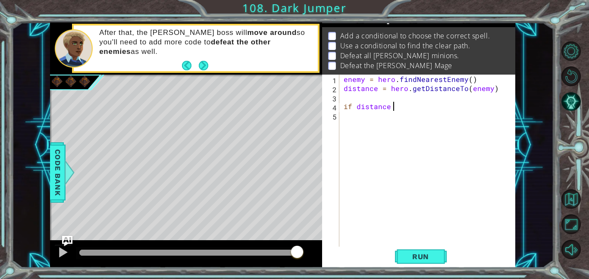
scroll to position [0, 3]
type textarea "if distance < 3"
click at [355, 112] on div "enemy = hero . findNearestEnemy ( ) distance = hero . getDistanceTo ( enemy ) i…" at bounding box center [430, 170] width 176 height 190
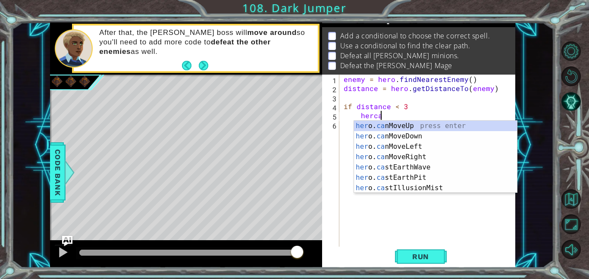
scroll to position [0, 2]
type textarea "hercas"
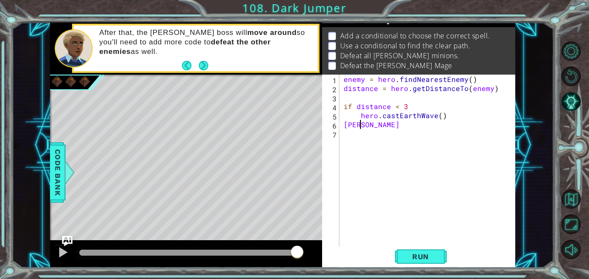
scroll to position [0, 1]
click at [421, 108] on div "enemy = hero . findNearestEnemy ( ) distance = hero . getDistanceTo ( enemy ) i…" at bounding box center [430, 170] width 176 height 190
click at [359, 125] on div "enemy = hero . findNearestEnemy ( ) distance = hero . getDistanceTo ( enemy ) i…" at bounding box center [430, 170] width 176 height 190
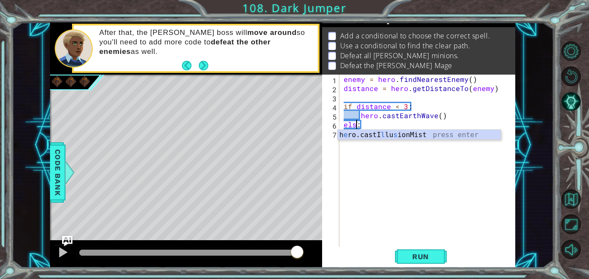
type textarea "else:"
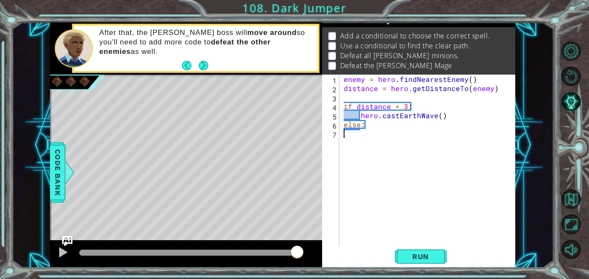
click at [363, 137] on div "enemy = hero . findNearestEnemy ( ) distance = hero . getDistanceTo ( enemy ) i…" at bounding box center [430, 170] width 176 height 190
click at [356, 114] on div "enemy = hero . findNearestEnemy ( ) distance = hero . getDistanceTo ( enemy ) i…" at bounding box center [430, 170] width 176 height 190
type textarea "hero.castEarthWave()"
click at [358, 135] on div "enemy = hero . findNearestEnemy ( ) distance = hero . getDistanceTo ( enemy ) i…" at bounding box center [430, 170] width 176 height 190
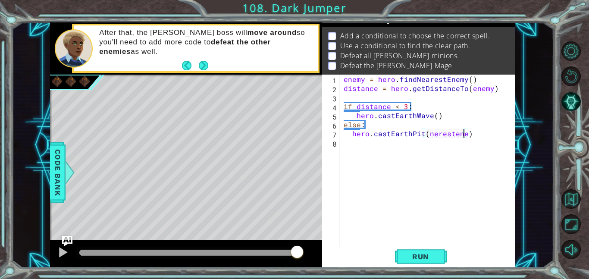
scroll to position [0, 8]
click at [454, 136] on div "enemy = hero . findNearestEnemy ( ) distance = hero . getDistanceTo ( enemy ) i…" at bounding box center [430, 170] width 176 height 190
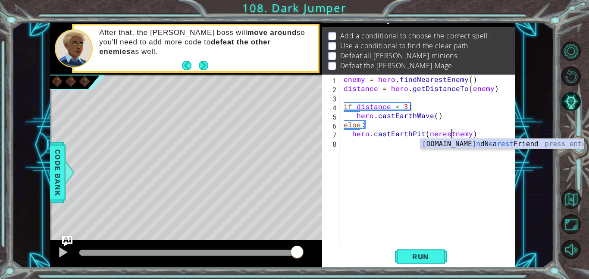
scroll to position [0, 7]
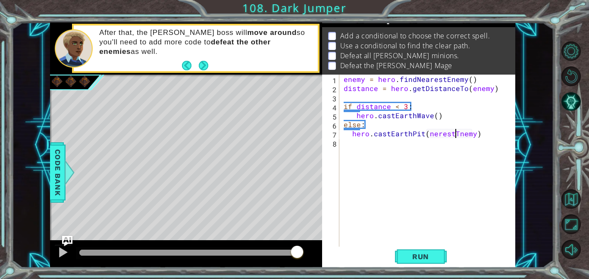
click at [487, 90] on div "enemy = hero . findNearestEnemy ( ) distance = hero . getDistanceTo ( enemy ) i…" at bounding box center [430, 170] width 176 height 190
click at [466, 90] on div "enemy = hero . findNearestEnemy ( ) distance = hero . getDistanceTo ( enemy ) i…" at bounding box center [430, 170] width 176 height 190
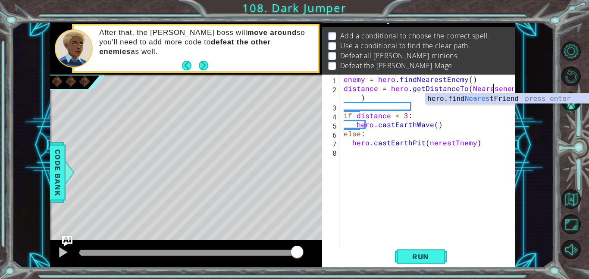
type textarea "distance = hero.getDistanceTo(Nearestenemy)"
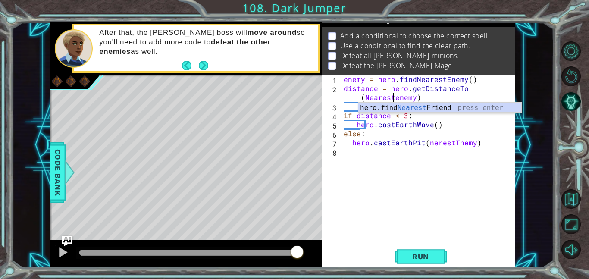
click at [464, 175] on div "enemy = hero . findNearestEnemy ( ) distance = hero . getDistanceTo ( Nearesten…" at bounding box center [430, 170] width 176 height 190
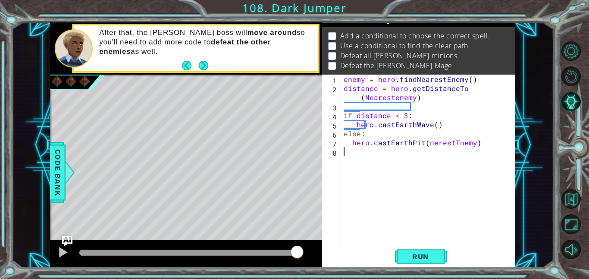
scroll to position [0, 0]
click at [453, 144] on div "enemy = hero . findNearestEnemy ( ) distance = hero . getDistanceTo ( Nearesten…" at bounding box center [430, 170] width 176 height 190
click at [452, 145] on div "enemy = hero . findNearestEnemy ( ) distance = hero . getDistanceTo ( Nearesten…" at bounding box center [430, 170] width 176 height 190
click at [455, 143] on div "enemy = hero . findNearestEnemy ( ) distance = hero . getDistanceTo ( Nearesten…" at bounding box center [430, 170] width 176 height 190
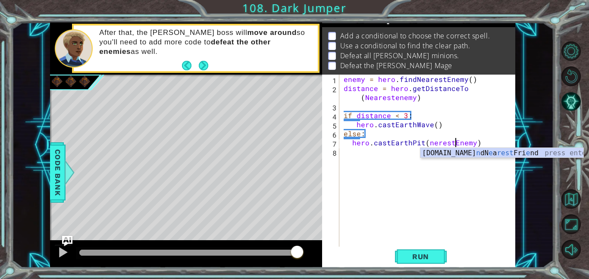
scroll to position [0, 7]
click at [434, 144] on div "enemy = hero . findNearestEnemy ( ) distance = hero . getDistanceTo ( Nearesten…" at bounding box center [430, 170] width 176 height 190
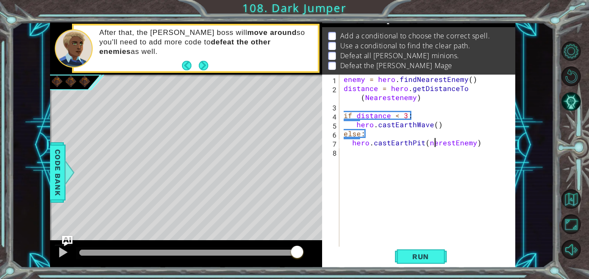
scroll to position [0, 6]
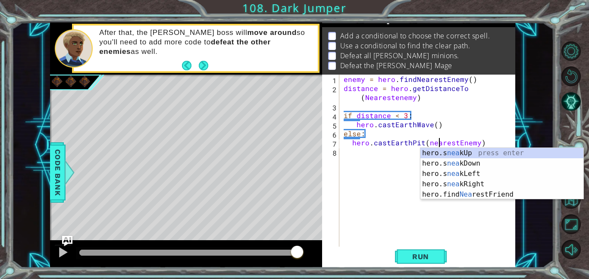
click at [397, 100] on div "enemy = hero . findNearestEnemy ( ) distance = hero . getDistanceTo ( Nearesten…" at bounding box center [430, 170] width 176 height 190
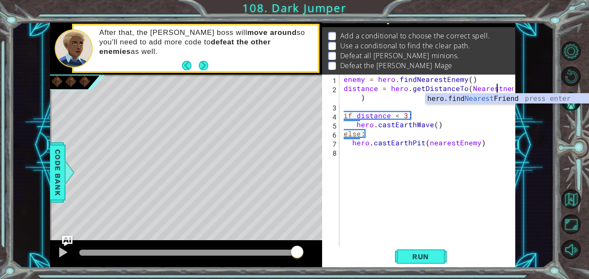
scroll to position [0, 9]
type textarea "distance = hero.getDistanceTo(NearestEnemy)"
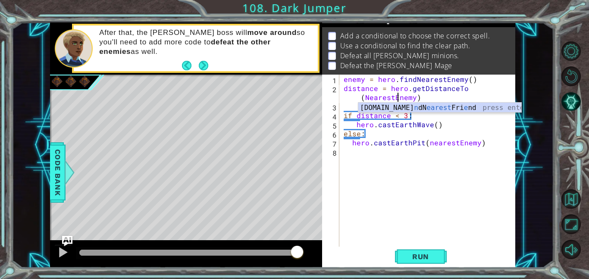
click at [413, 207] on div "enemy = hero . findNearestEnemy ( ) distance = hero . getDistanceTo ( NearestEn…" at bounding box center [430, 170] width 176 height 190
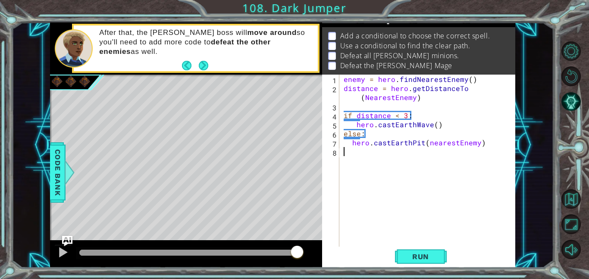
scroll to position [0, 0]
click at [419, 265] on button "Run" at bounding box center [421, 256] width 52 height 19
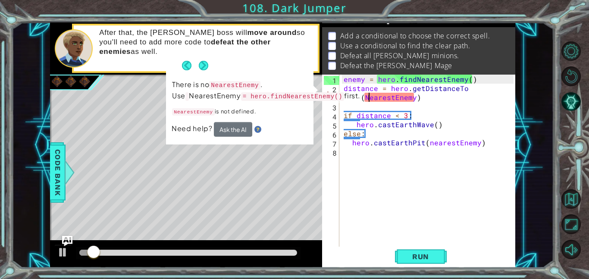
click at [370, 97] on div "enemy = hero . findNearestEnemy ( ) distance = hero . getDistanceTo ( NearestEn…" at bounding box center [430, 170] width 176 height 190
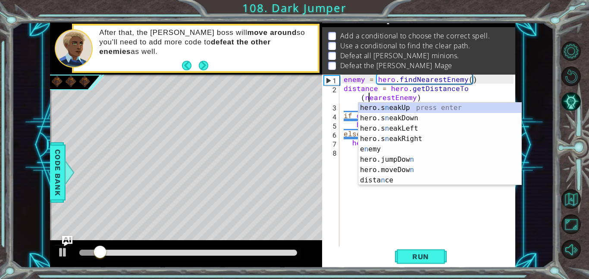
scroll to position [0, 8]
click at [418, 250] on button "Run" at bounding box center [421, 256] width 52 height 19
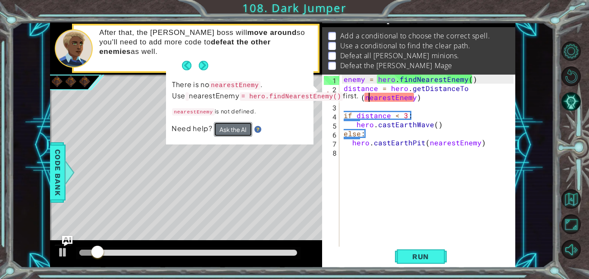
click at [232, 137] on button "Ask the AI" at bounding box center [233, 129] width 38 height 15
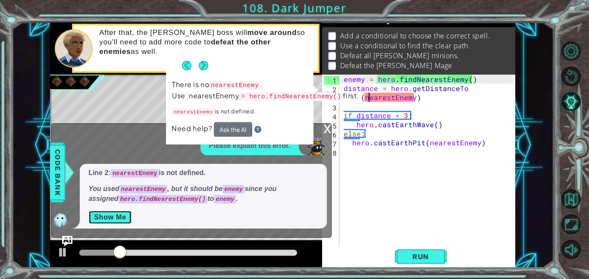
click at [121, 219] on button "Show Me" at bounding box center [110, 217] width 44 height 14
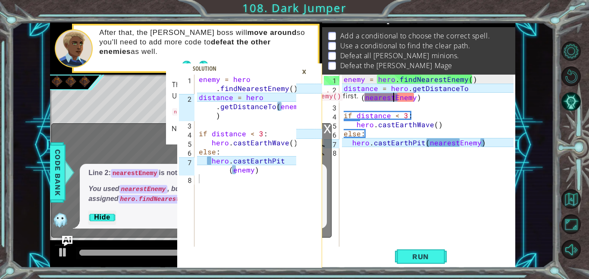
click at [392, 102] on div "enemy = hero . findNearestEnemy ( ) distance = hero . getDistanceTo ( nearestEn…" at bounding box center [430, 170] width 176 height 190
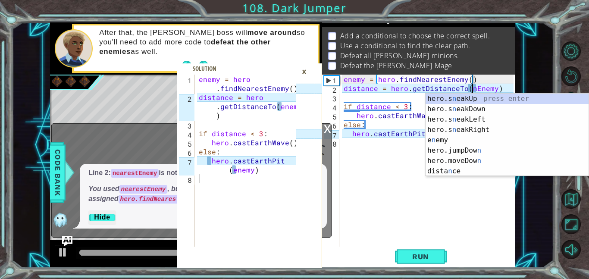
type textarea "distance = hero.getDistanceTo(Enemy)"
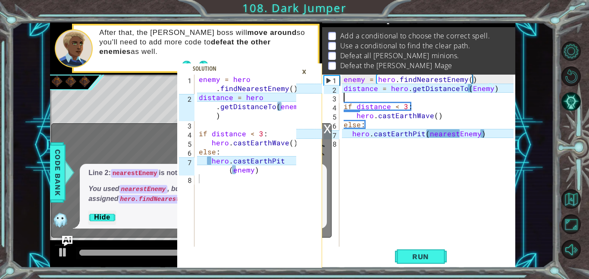
click at [472, 94] on div "enemy = hero . findNearestEnemy ( ) distance = hero . getDistanceTo ( Enemy ) i…" at bounding box center [430, 170] width 176 height 190
click at [473, 89] on div "enemy = hero . findNearestEnemy ( ) distance = hero . getDistanceTo ( Enemy ) i…" at bounding box center [430, 170] width 176 height 190
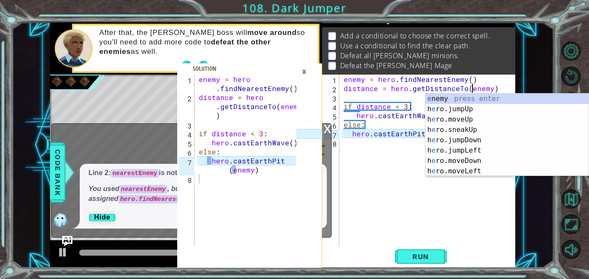
scroll to position [0, 8]
click at [352, 134] on div "enemy = hero . findNearestEnemy ( ) distance = hero . getDistanceTo ( enemy ) i…" at bounding box center [430, 170] width 176 height 190
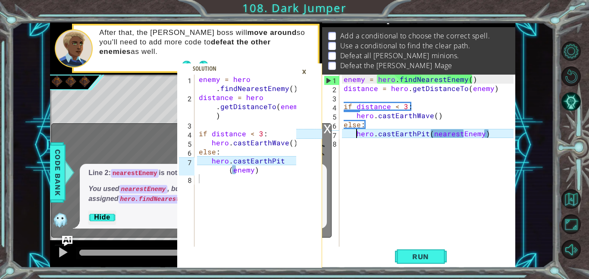
click at [464, 136] on div "enemy = hero . findNearestEnemy ( ) distance = hero . getDistanceTo ( enemy ) i…" at bounding box center [430, 170] width 176 height 190
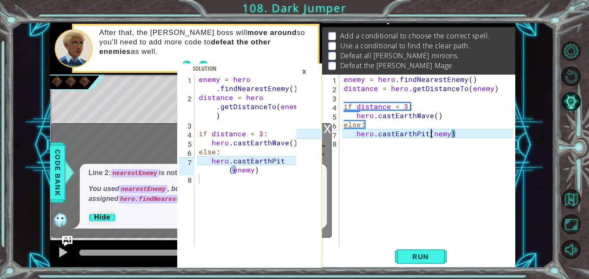
scroll to position [0, 6]
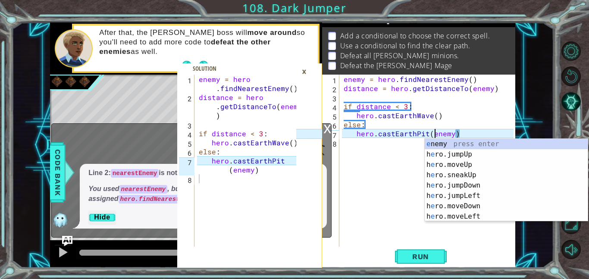
type textarea "hero.castEarthPit(enemy)"
click at [304, 72] on div "×" at bounding box center [303, 71] width 13 height 15
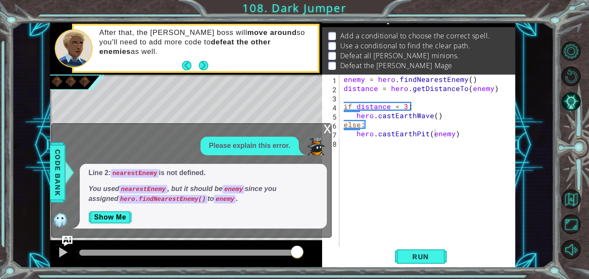
click at [325, 126] on div "x" at bounding box center [327, 128] width 8 height 9
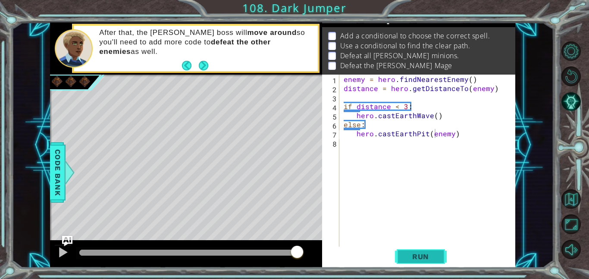
click at [418, 253] on span "Run" at bounding box center [420, 256] width 34 height 9
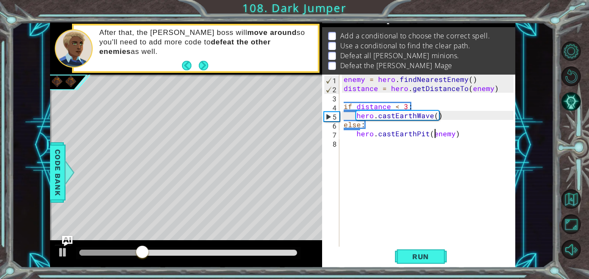
click at [364, 143] on div "enemy = hero . findNearestEnemy ( ) distance = hero . getDistanceTo ( enemy ) i…" at bounding box center [430, 170] width 176 height 190
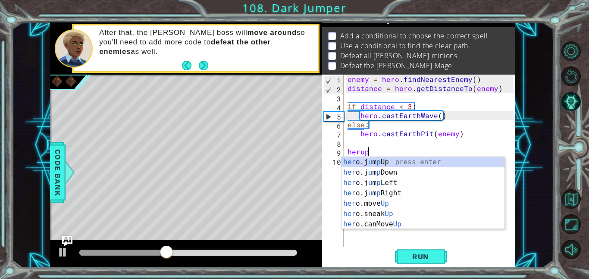
scroll to position [0, 1]
click at [378, 202] on div "her o.j u m p Up press enter her o.j u m p Down press enter her o.j u m p Left …" at bounding box center [422, 203] width 163 height 93
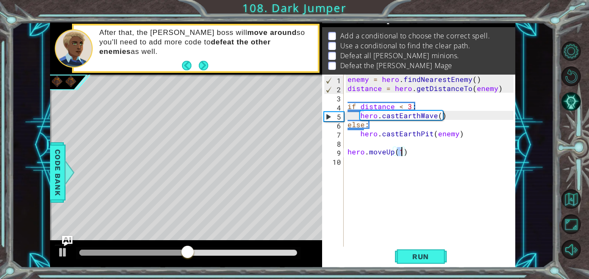
type textarea "hero.moveUp(2)"
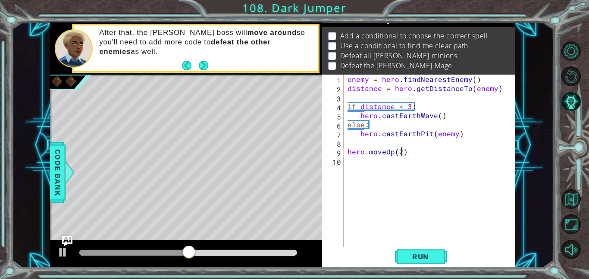
scroll to position [0, 3]
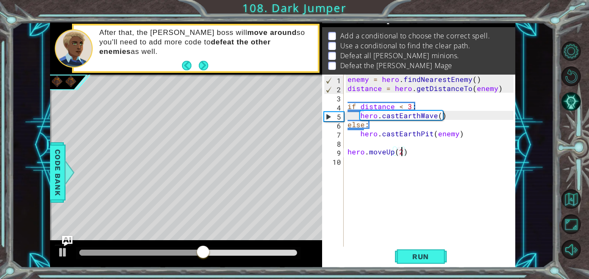
click at [377, 163] on div "enemy = hero . findNearestEnemy ( ) distance = hero . getDistanceTo ( enemy ) i…" at bounding box center [432, 170] width 172 height 190
type textarea "h"
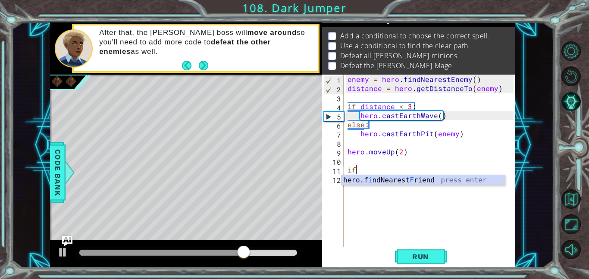
type textarea "i"
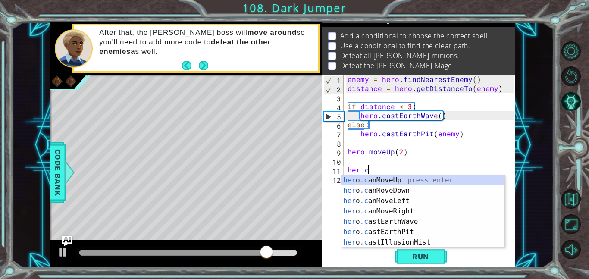
scroll to position [0, 1]
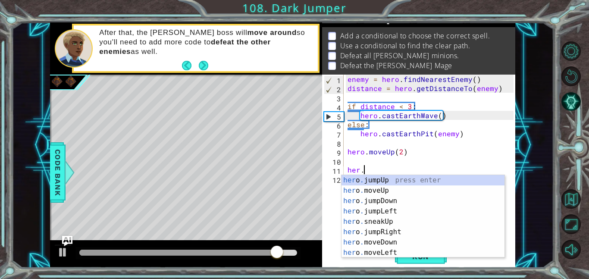
type textarea "h"
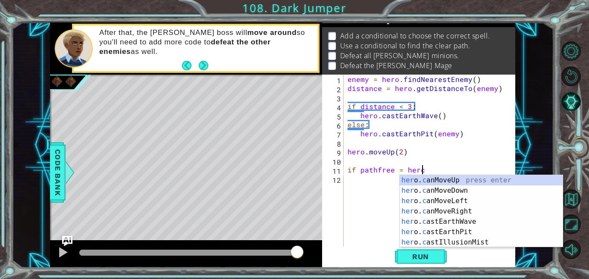
scroll to position [0, 4]
type textarea "if pathfree = hero.canMoveUp()"
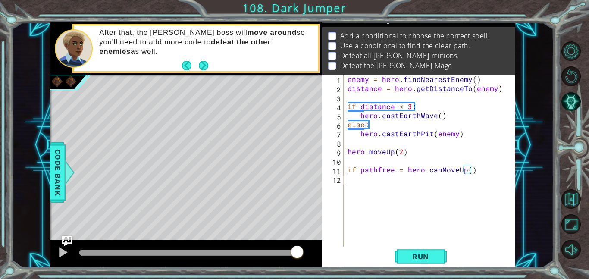
click at [405, 187] on div "enemy = hero . findNearestEnemy ( ) distance = hero . getDistanceTo ( enemy ) i…" at bounding box center [432, 170] width 172 height 190
type textarea "if true:"
click at [365, 199] on div "enemy = hero . findNearestEnemy ( ) distance = hero . getDistanceTo ( enemy ) i…" at bounding box center [432, 170] width 172 height 190
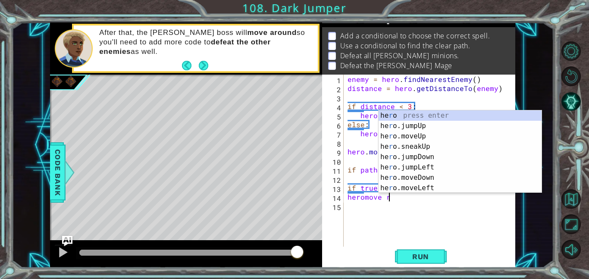
scroll to position [0, 2]
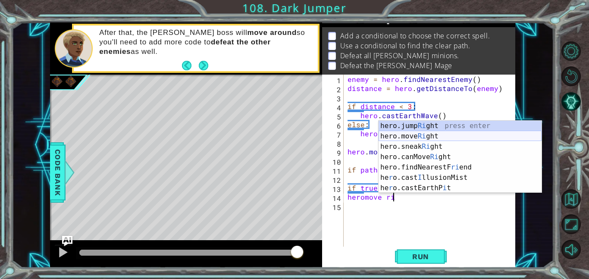
click at [431, 137] on div "hero.jump Ri ght press enter hero.move Ri ght press enter hero.sneak Ri ght pre…" at bounding box center [459, 167] width 163 height 93
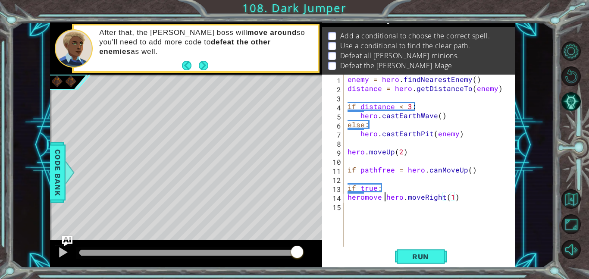
click at [384, 199] on div "enemy = hero . findNearestEnemy ( ) distance = hero . getDistanceTo ( enemy ) i…" at bounding box center [432, 170] width 172 height 190
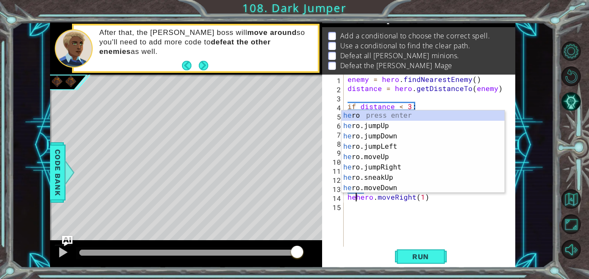
type textarea "hero.moveRight(1)"
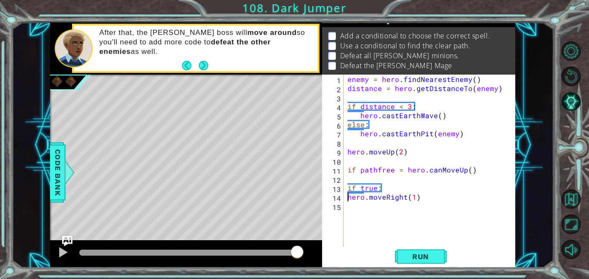
click at [413, 203] on div "enemy = hero . findNearestEnemy ( ) distance = hero . getDistanceTo ( enemy ) i…" at bounding box center [432, 170] width 172 height 190
click at [402, 198] on div "enemy = hero . findNearestEnemy ( ) distance = hero . getDistanceTo ( enemy ) i…" at bounding box center [432, 170] width 172 height 190
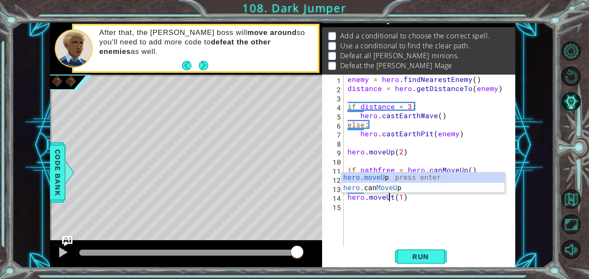
scroll to position [0, 3]
click at [397, 194] on div "enemy = hero . findNearestEnemy ( ) distance = hero . getDistanceTo ( enemy ) i…" at bounding box center [432, 170] width 172 height 190
click at [402, 200] on div "enemy = hero . findNearestEnemy ( ) distance = hero . getDistanceTo ( enemy ) i…" at bounding box center [432, 170] width 172 height 190
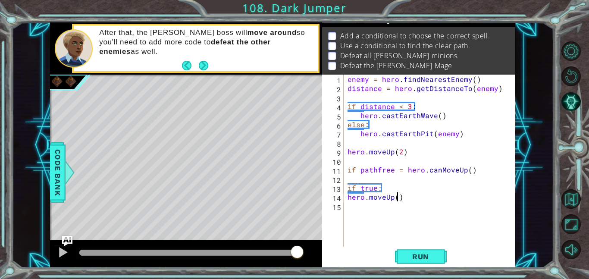
type textarea "hero.moveUp(2)"
click at [353, 204] on div "enemy = hero . findNearestEnemy ( ) distance = hero . getDistanceTo ( enemy ) i…" at bounding box center [432, 170] width 172 height 190
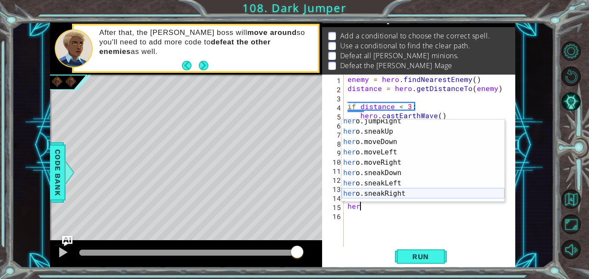
scroll to position [54, 0]
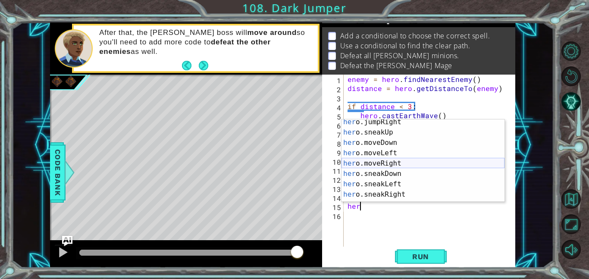
click at [387, 161] on div "her o.jumpRight press enter her o.sneakUp press enter her o.moveDown press ente…" at bounding box center [422, 168] width 163 height 103
type textarea "hero.moveRight(1)"
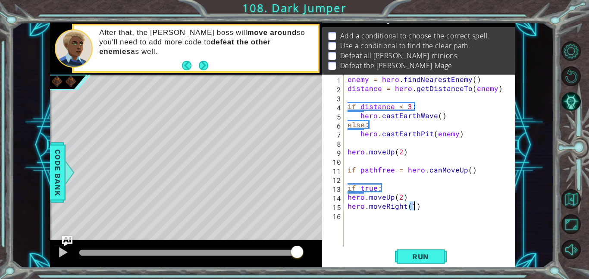
click at [362, 215] on div "enemy = hero . findNearestEnemy ( ) distance = hero . getDistanceTo ( enemy ) i…" at bounding box center [432, 170] width 172 height 190
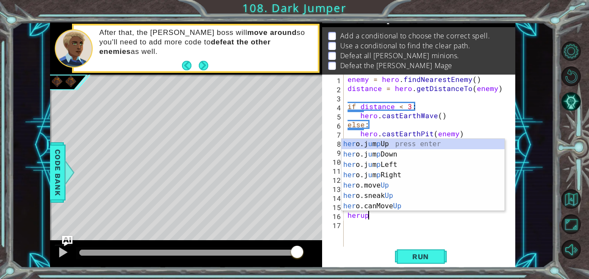
scroll to position [0, 1]
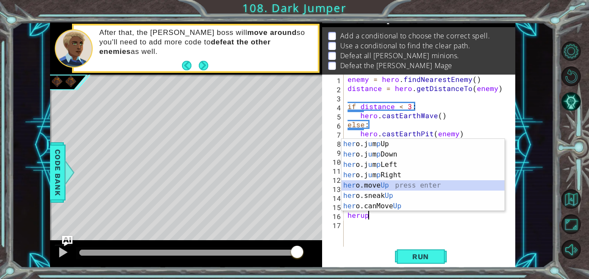
click at [394, 184] on div "her o.j u m p Up press enter her o.j u m p Down press enter her o.j u m p Left …" at bounding box center [422, 185] width 163 height 93
type textarea "hero.moveUp(1)"
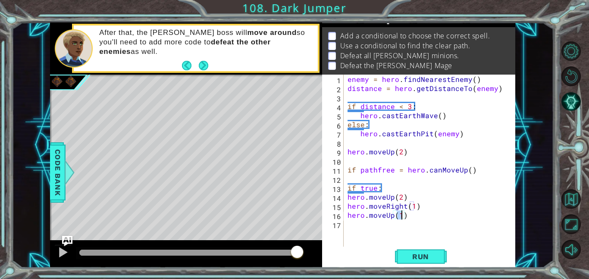
click at [359, 226] on div "enemy = hero . findNearestEnemy ( ) distance = hero . getDistanceTo ( enemy ) i…" at bounding box center [432, 170] width 172 height 190
type textarea "if false:"
click at [384, 246] on div "enemy = hero . findNearestEnemy ( ) distance = hero . getDistanceTo ( enemy ) i…" at bounding box center [432, 170] width 172 height 190
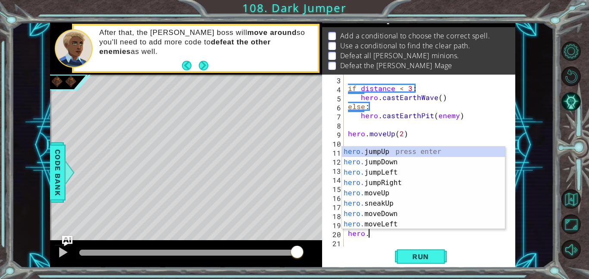
scroll to position [0, 1]
click at [401, 184] on div "hero.m oveUp press enter hero.m oveDown press enter hero.m oveLeft press enter …" at bounding box center [423, 198] width 163 height 103
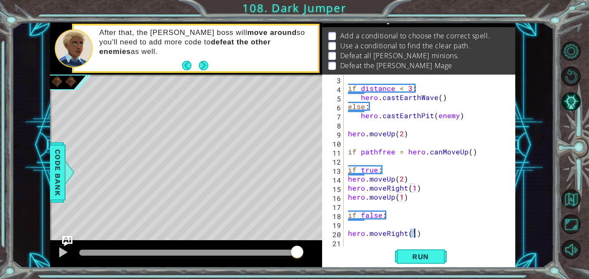
type textarea "hero.moveRight(1)"
click at [360, 245] on div "if distance < 3 : hero . castEarthWave ( ) else : hero . castEarthPit ( enemy )…" at bounding box center [432, 170] width 172 height 190
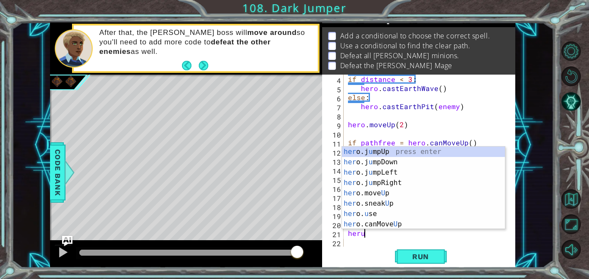
scroll to position [0, 0]
click at [375, 196] on div "her o.j u mpUp press enter her o.j u mpDown press enter her o.j u mpLeft press …" at bounding box center [423, 198] width 163 height 103
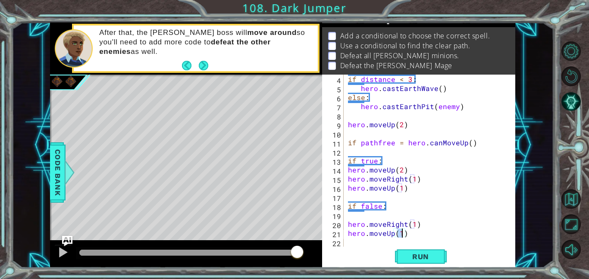
click at [413, 226] on div "if distance < 3 : hero . castEarthWave ( ) else : hero . castEarthPit ( enemy )…" at bounding box center [432, 170] width 172 height 190
click at [402, 233] on div "if distance < 3 : hero . castEarthWave ( ) else : hero . castEarthPit ( enemy )…" at bounding box center [432, 170] width 172 height 190
click at [407, 257] on span "Run" at bounding box center [420, 256] width 34 height 9
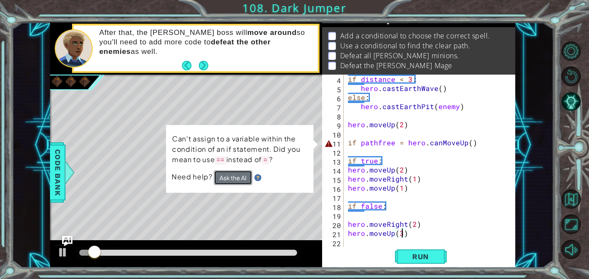
click at [242, 179] on button "Ask the AI" at bounding box center [233, 177] width 38 height 15
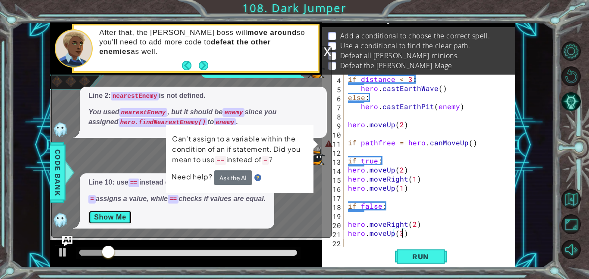
click at [122, 215] on button "Show Me" at bounding box center [110, 217] width 44 height 14
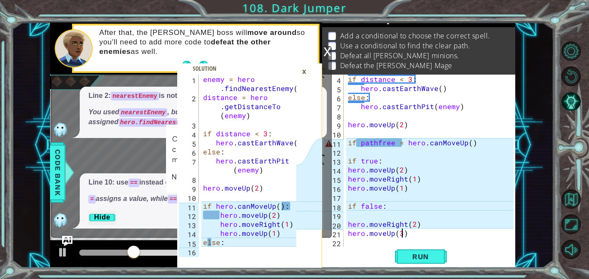
click at [475, 142] on div "if distance < 3 : hero . castEarthWave ( ) else : hero . castEarthPit ( enemy )…" at bounding box center [432, 170] width 172 height 190
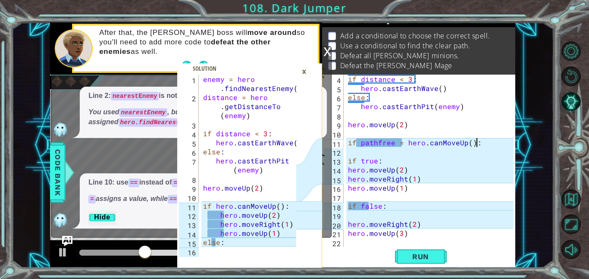
scroll to position [0, 7]
click at [346, 170] on div "if distance < 3 : hero . castEarthWave ( ) else : hero . castEarthPit ( enemy )…" at bounding box center [432, 170] width 172 height 190
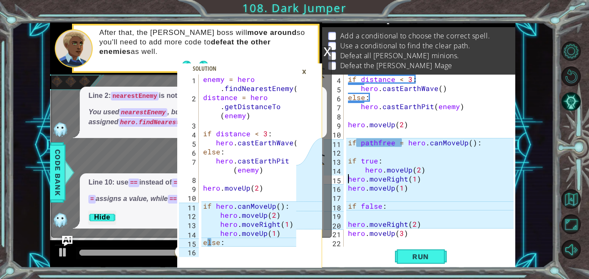
click at [347, 178] on div "if distance < 3 : hero . castEarthWave ( ) else : hero . castEarthPit ( enemy )…" at bounding box center [432, 170] width 172 height 190
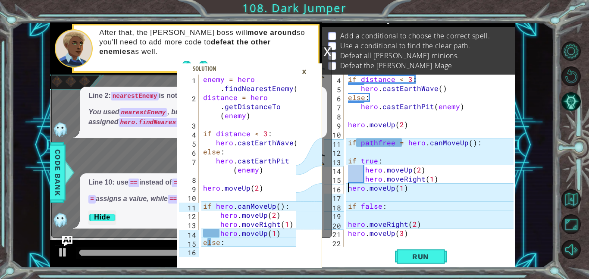
click at [347, 189] on div "if distance < 3 : hero . castEarthWave ( ) else : hero . castEarthPit ( enemy )…" at bounding box center [432, 170] width 172 height 190
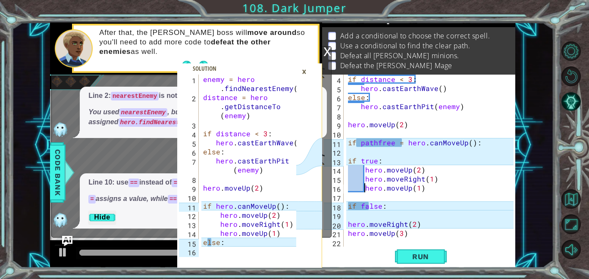
click at [413, 236] on div "if distance < 3 : hero . castEarthWave ( ) else : hero . castEarthPit ( enemy )…" at bounding box center [432, 170] width 172 height 190
click at [383, 208] on div "if distance < 3 : hero . castEarthWave ( ) else : hero . castEarthPit ( enemy )…" at bounding box center [432, 170] width 172 height 190
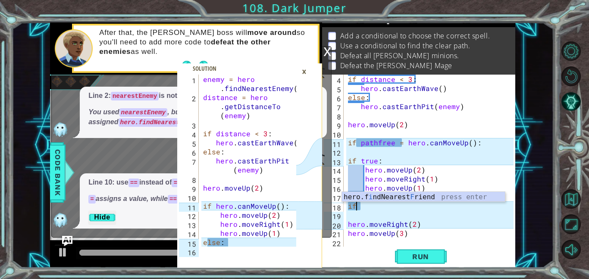
scroll to position [0, 0]
type textarea "i"
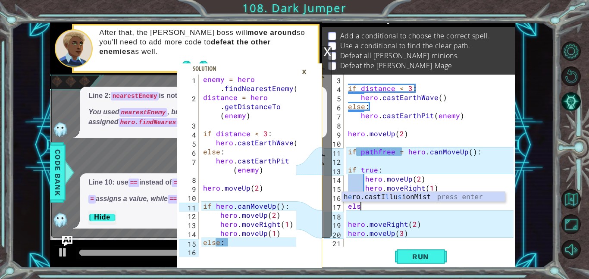
scroll to position [0, 0]
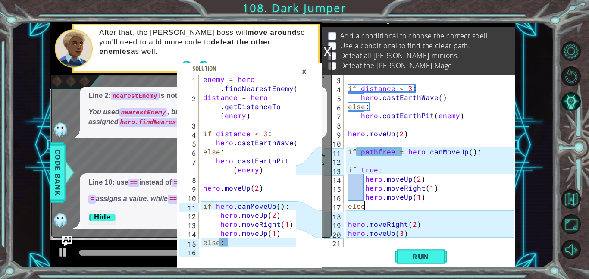
type textarea "else:"
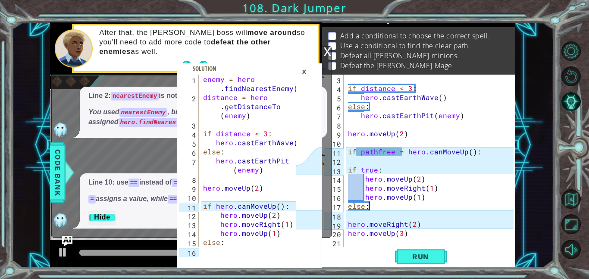
click at [414, 216] on div "if distance < 3 : hero . castEarthWave ( ) else : hero . castEarthPit ( enemy )…" at bounding box center [432, 170] width 172 height 190
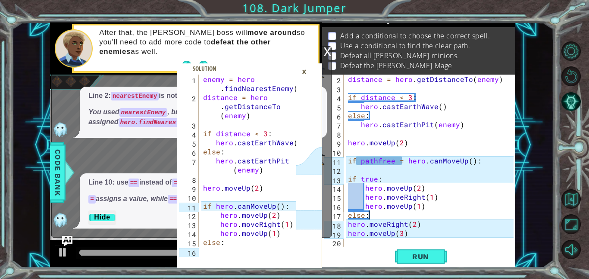
scroll to position [9, 0]
click at [350, 225] on div "distance = hero . getDistanceTo ( enemy ) if distance < 3 : hero . castEarthWav…" at bounding box center [432, 170] width 172 height 190
click at [348, 225] on div "distance = hero . getDistanceTo ( enemy ) if distance < 3 : hero . castEarthWav…" at bounding box center [432, 170] width 172 height 190
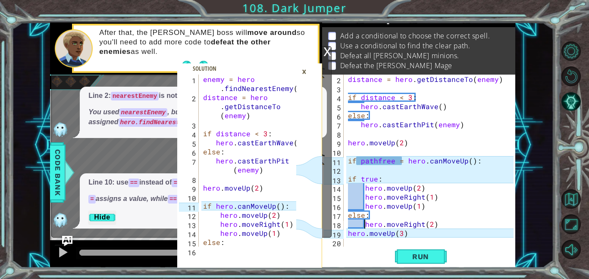
click at [345, 236] on div "hero.moveRight(2) 2 3 4 5 6 7 8 9 10 11 12 13 14 15 16 17 18 19 20 distance = h…" at bounding box center [417, 161] width 191 height 172
click at [345, 234] on div "hero.moveRight(2) 2 3 4 5 6 7 8 9 10 11 12 13 14 15 16 17 18 19 20 distance = h…" at bounding box center [417, 161] width 191 height 172
click at [347, 234] on div "distance = hero . getDistanceTo ( enemy ) if distance < 3 : hero . castEarthWav…" at bounding box center [432, 170] width 172 height 190
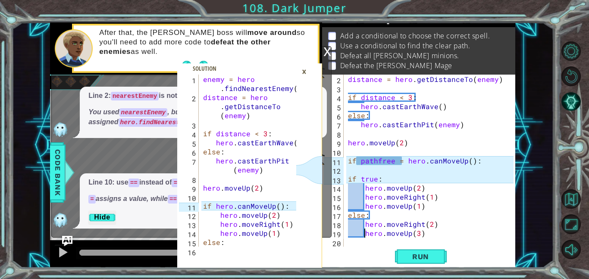
click at [302, 76] on div "×" at bounding box center [303, 71] width 13 height 15
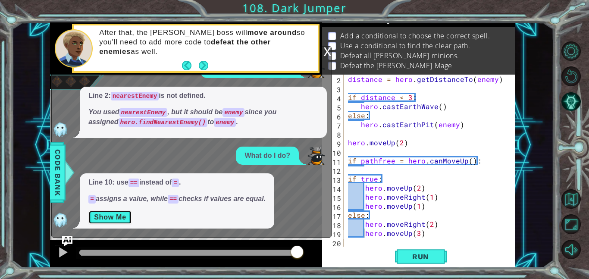
click at [125, 212] on button "Show Me" at bounding box center [110, 217] width 44 height 14
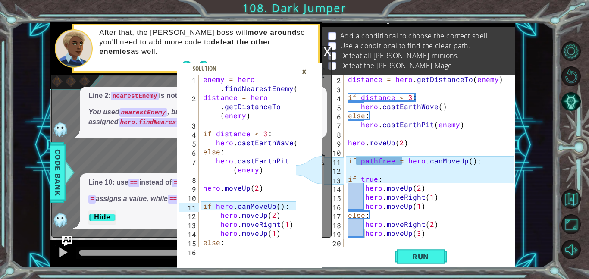
click at [302, 70] on div "×" at bounding box center [303, 71] width 13 height 15
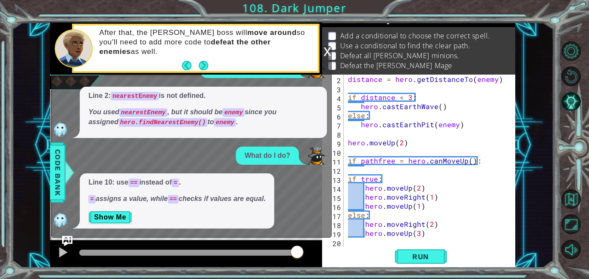
click at [328, 47] on div "x" at bounding box center [327, 51] width 8 height 9
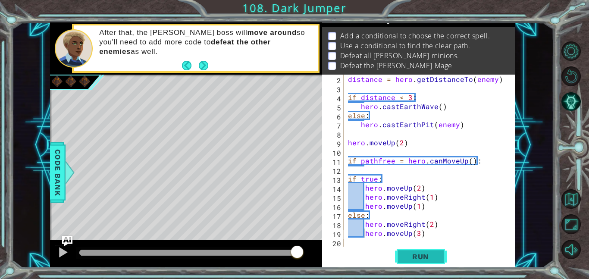
click at [414, 257] on span "Run" at bounding box center [420, 256] width 34 height 9
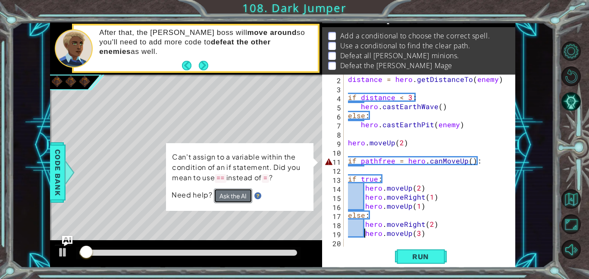
click at [219, 196] on button "Ask the AI" at bounding box center [233, 195] width 38 height 15
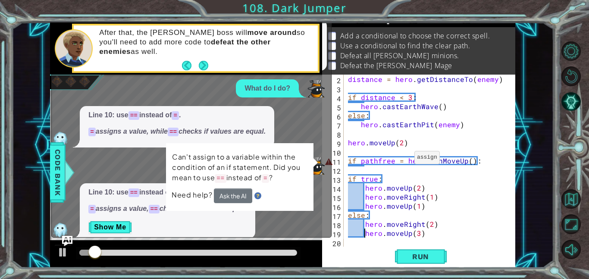
scroll to position [11, 0]
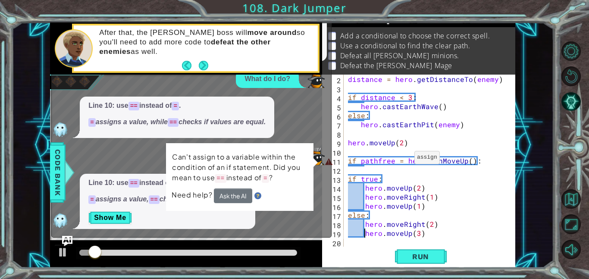
click at [402, 159] on div "distance = hero . getDistanceTo ( enemy ) if distance < 3 : hero . castEarthWav…" at bounding box center [432, 170] width 172 height 190
click at [433, 260] on span "Run" at bounding box center [420, 256] width 34 height 9
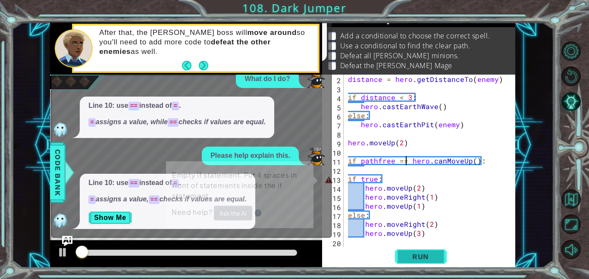
click at [420, 253] on span "Run" at bounding box center [420, 256] width 34 height 9
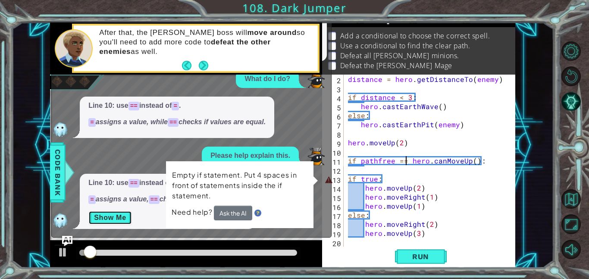
click at [122, 214] on button "Show Me" at bounding box center [110, 218] width 44 height 14
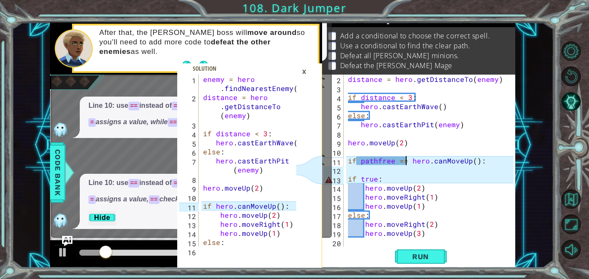
click at [302, 66] on div "×" at bounding box center [303, 71] width 13 height 15
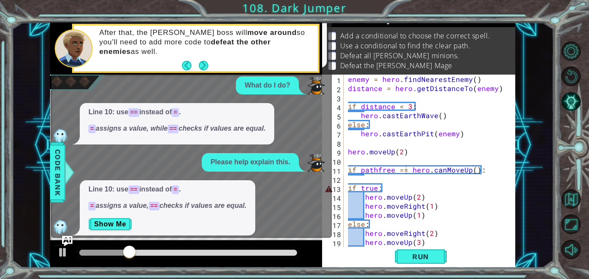
scroll to position [11, 0]
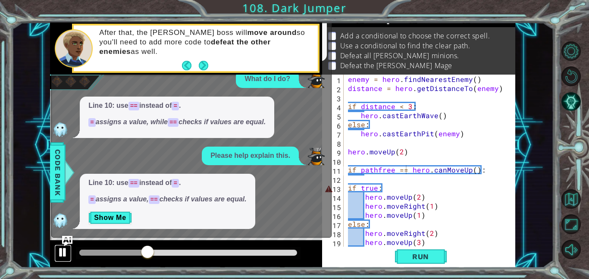
click at [64, 251] on div at bounding box center [62, 252] width 11 height 11
click at [112, 215] on button "Show Me" at bounding box center [110, 218] width 44 height 14
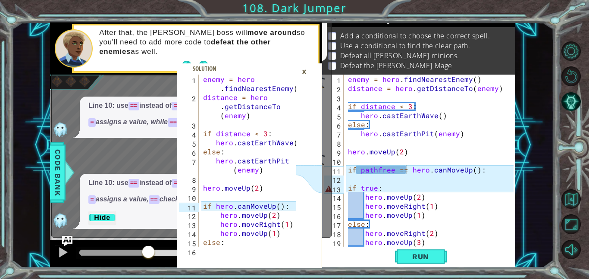
click at [304, 69] on div "×" at bounding box center [303, 71] width 13 height 15
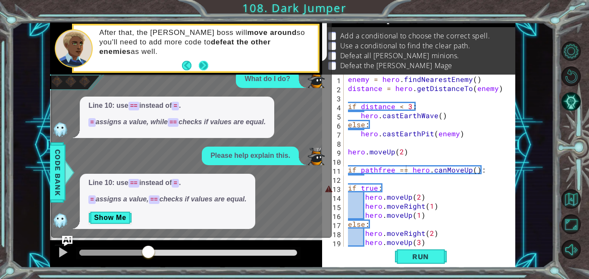
click at [200, 69] on button "Next" at bounding box center [203, 65] width 9 height 9
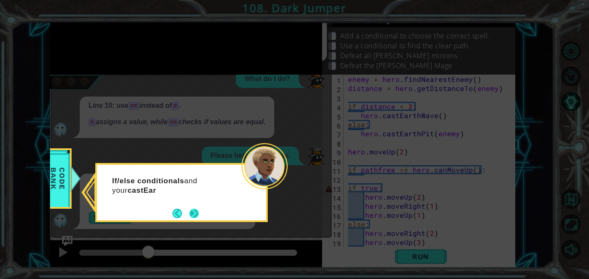
click at [194, 209] on button "Next" at bounding box center [193, 213] width 9 height 9
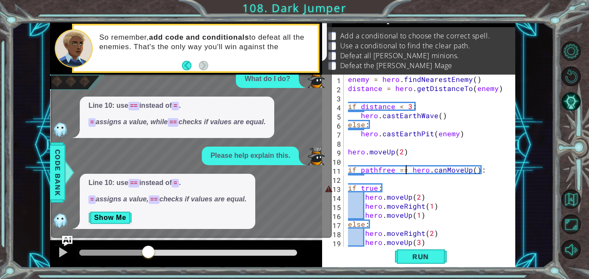
click at [390, 188] on div "enemy = hero . findNearestEnemy ( ) distance = hero . getDistanceTo ( enemy ) i…" at bounding box center [432, 170] width 172 height 190
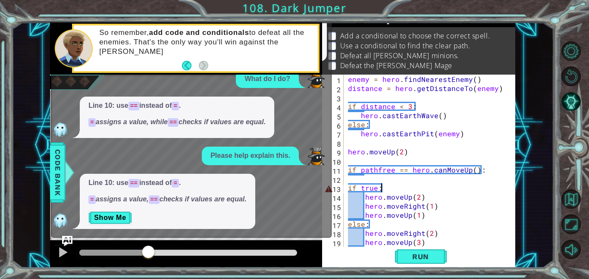
scroll to position [0, 2]
click at [405, 261] on button "Run" at bounding box center [421, 256] width 52 height 19
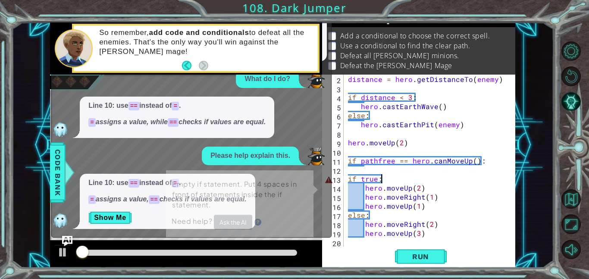
scroll to position [9, 0]
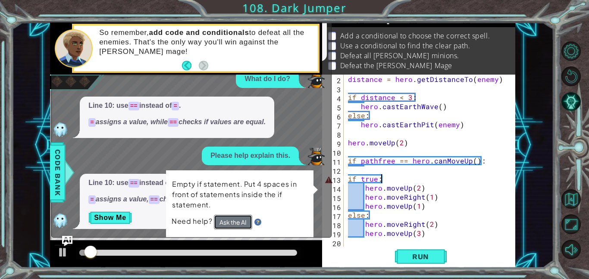
click at [229, 226] on button "Ask the AI" at bounding box center [233, 221] width 38 height 15
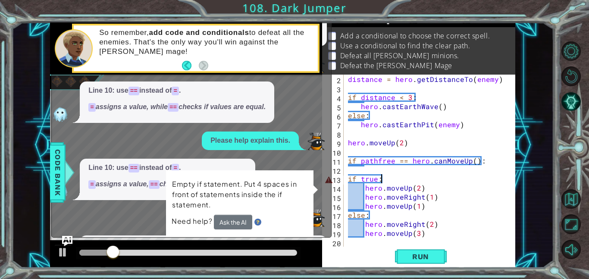
scroll to position [99, 0]
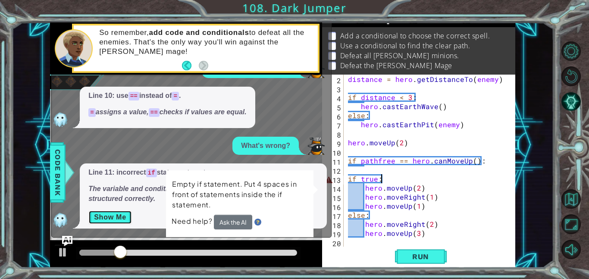
click at [108, 217] on button "Show Me" at bounding box center [110, 217] width 44 height 14
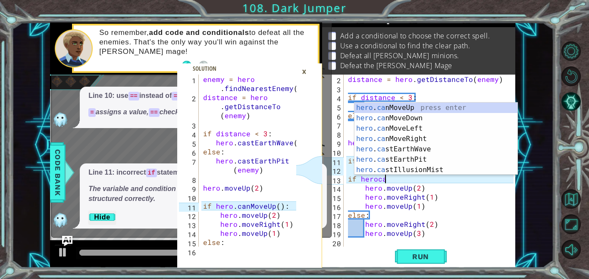
scroll to position [0, 2]
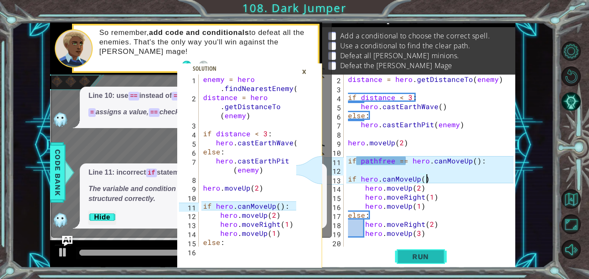
click at [416, 263] on button "Run" at bounding box center [421, 256] width 52 height 19
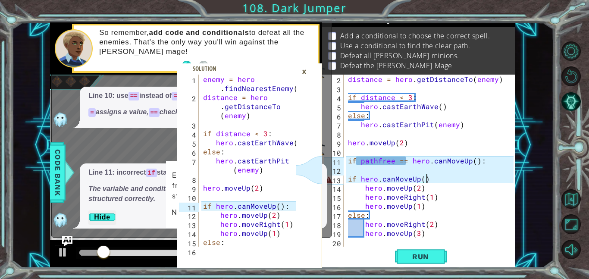
click at [303, 74] on div "×" at bounding box center [303, 71] width 13 height 15
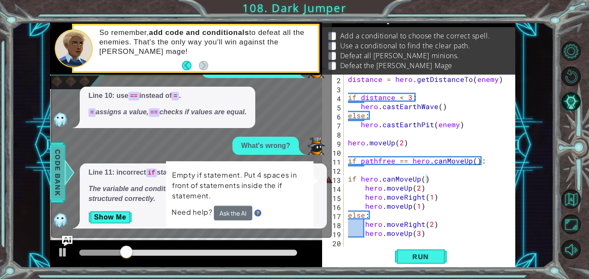
click at [62, 194] on span "Code Bank" at bounding box center [58, 172] width 14 height 53
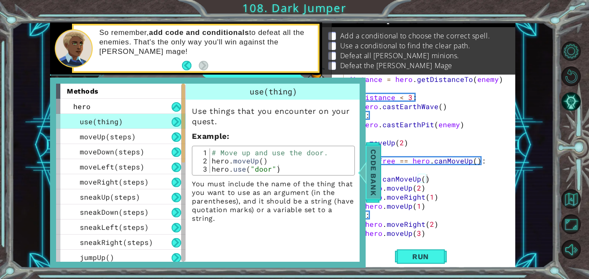
click at [375, 164] on span "Code Bank" at bounding box center [373, 172] width 14 height 53
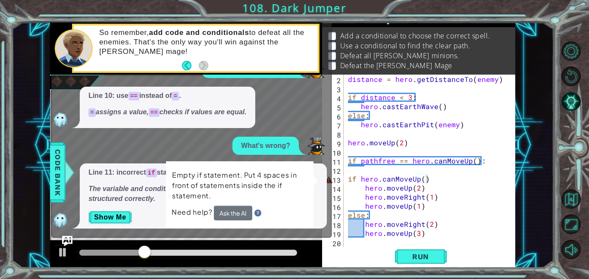
click at [317, 114] on div "Line 10: use == instead of = . = assigns a value, == checks if values are equal." at bounding box center [189, 107] width 275 height 41
click at [325, 122] on div "Line 10: use == instead of = . = assigns a value, == checks if values are equal." at bounding box center [189, 107] width 275 height 41
click at [431, 254] on span "Run" at bounding box center [420, 256] width 34 height 9
click at [240, 216] on button "Ask the AI" at bounding box center [233, 212] width 38 height 15
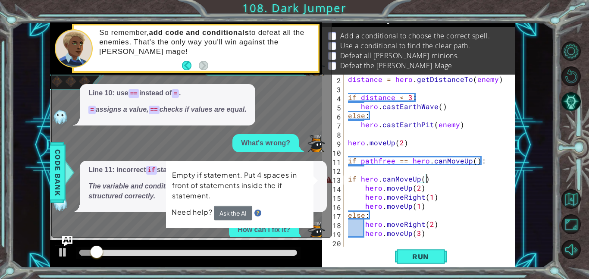
scroll to position [112, 0]
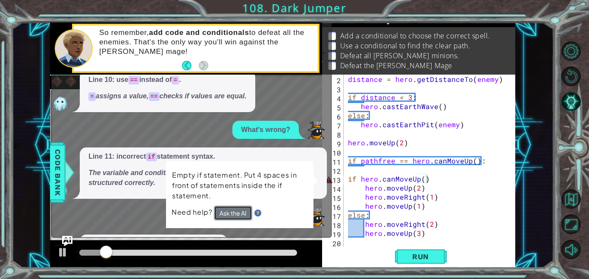
click at [243, 215] on button "Ask the AI" at bounding box center [233, 213] width 38 height 15
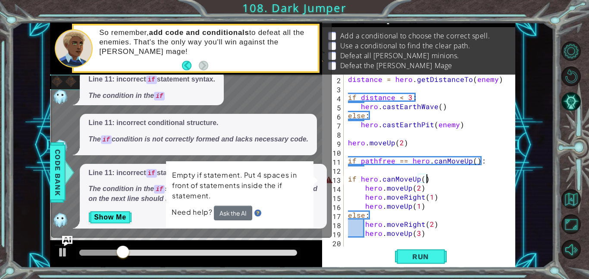
scroll to position [369, 0]
click at [124, 214] on button "Show Me" at bounding box center [110, 217] width 44 height 14
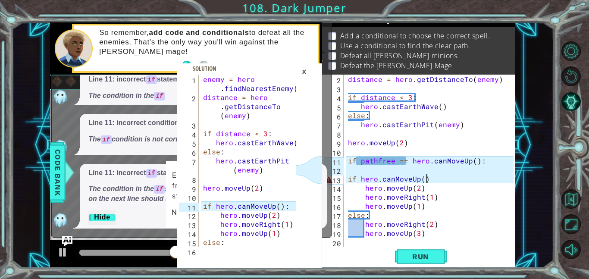
click at [356, 179] on div "distance = hero . getDistanceTo ( enemy ) if distance < 3 : hero . castEarthWav…" at bounding box center [432, 170] width 172 height 190
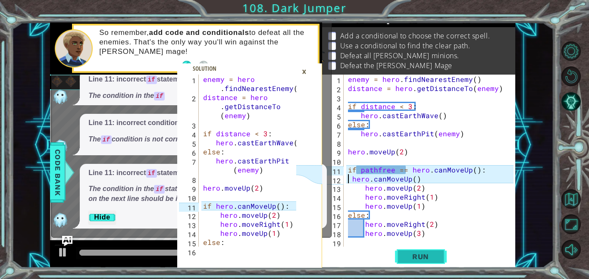
click at [435, 261] on button "Run" at bounding box center [421, 256] width 52 height 19
click at [303, 69] on div "×" at bounding box center [303, 71] width 13 height 15
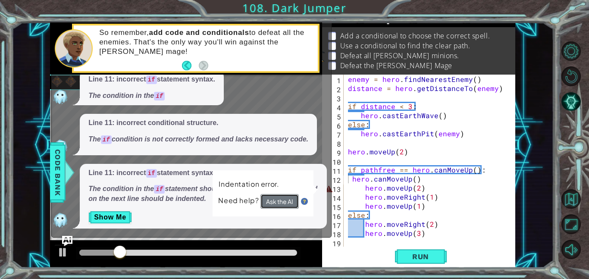
click at [279, 201] on button "Ask the AI" at bounding box center [279, 201] width 38 height 15
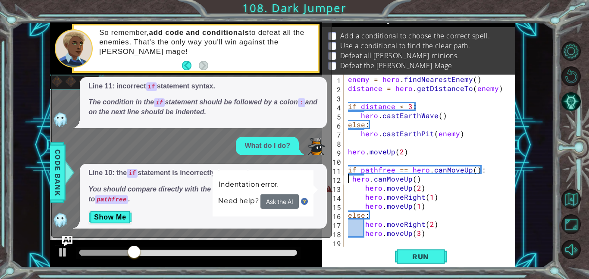
scroll to position [456, 0]
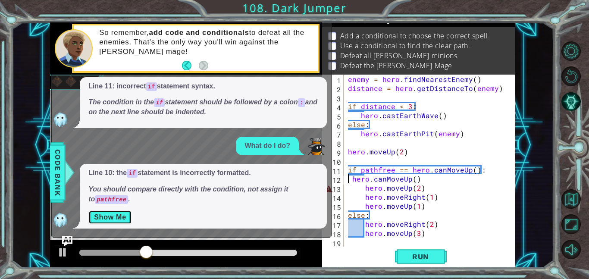
click at [112, 216] on button "Show Me" at bounding box center [110, 217] width 44 height 14
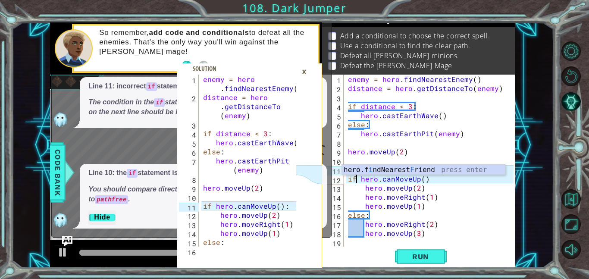
scroll to position [0, 0]
click at [491, 150] on div "enemy = hero . findNearestEnemy ( ) distance = hero . getDistanceTo ( enemy ) i…" at bounding box center [432, 170] width 172 height 190
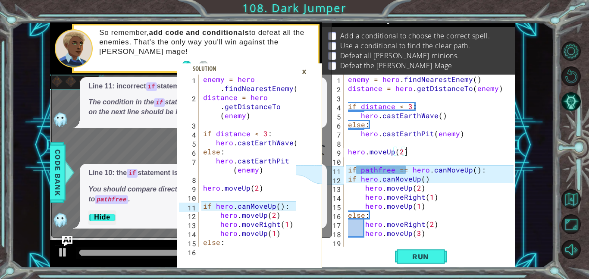
click at [492, 171] on div "enemy = hero . findNearestEnemy ( ) distance = hero . getDistanceTo ( enemy ) i…" at bounding box center [432, 170] width 172 height 190
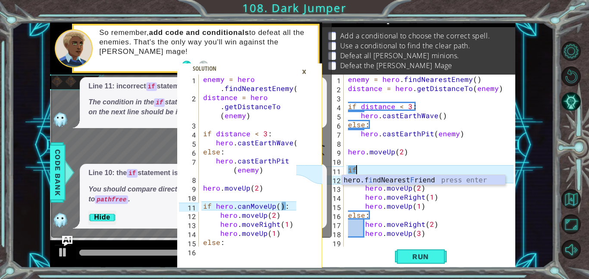
type textarea "i"
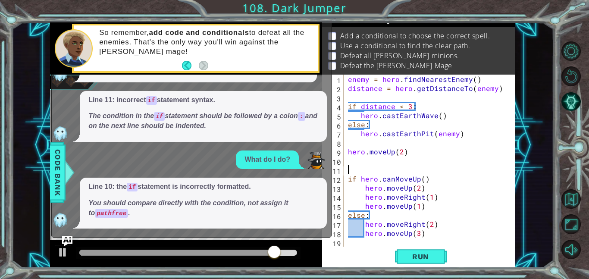
scroll to position [442, 0]
click at [426, 262] on button "Run" at bounding box center [421, 256] width 52 height 19
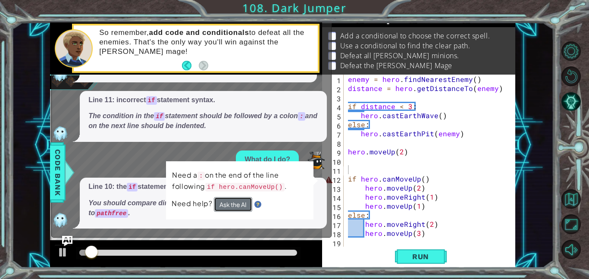
click at [220, 208] on button "Ask the AI" at bounding box center [233, 204] width 38 height 15
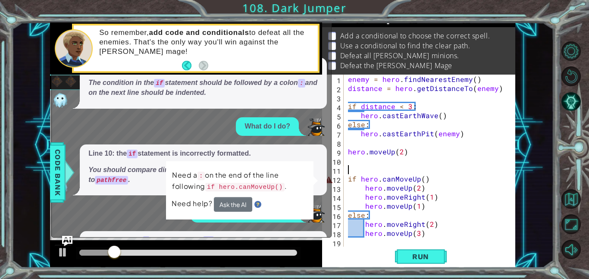
scroll to position [544, 0]
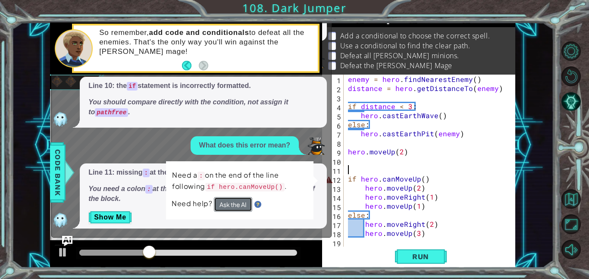
click at [226, 203] on button "Ask the AI" at bounding box center [233, 204] width 38 height 15
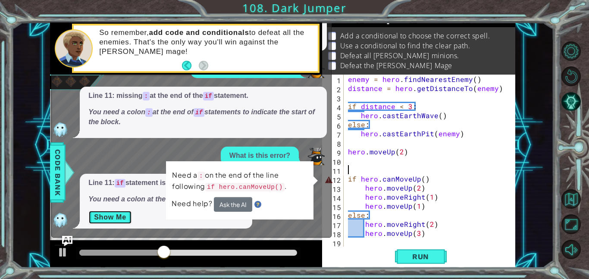
click at [130, 216] on button "Show Me" at bounding box center [110, 217] width 44 height 14
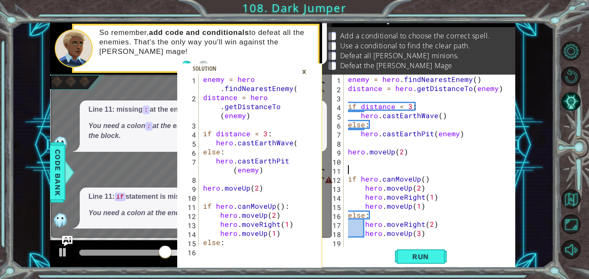
scroll to position [607, 0]
click at [426, 237] on div "enemy = hero . findNearestEnemy ( ) distance = hero . getDistanceTo ( enemy ) i…" at bounding box center [432, 170] width 172 height 190
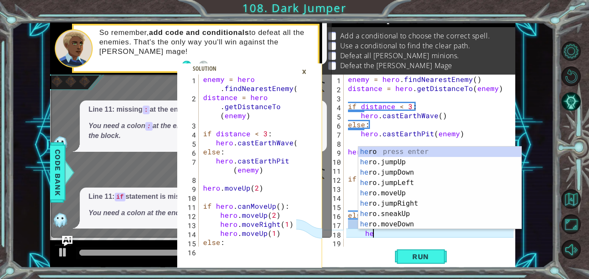
type textarea "h"
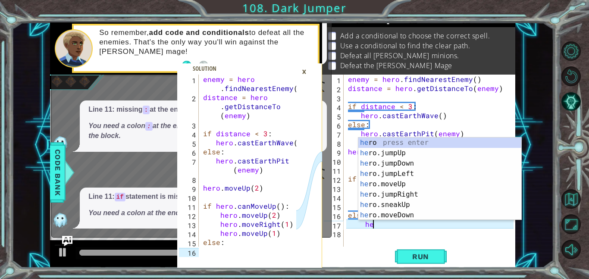
type textarea "h"
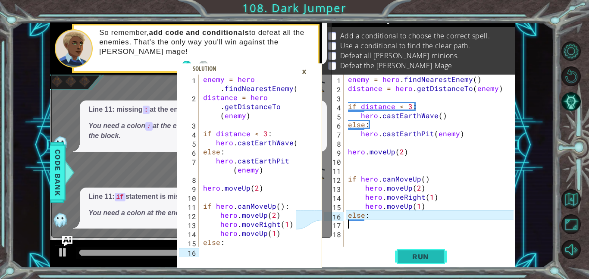
click at [399, 257] on button "Run" at bounding box center [421, 256] width 52 height 19
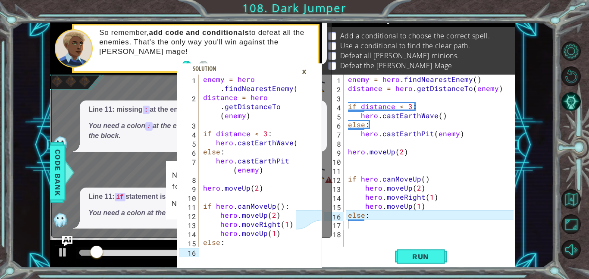
click at [303, 66] on div "×" at bounding box center [303, 71] width 13 height 15
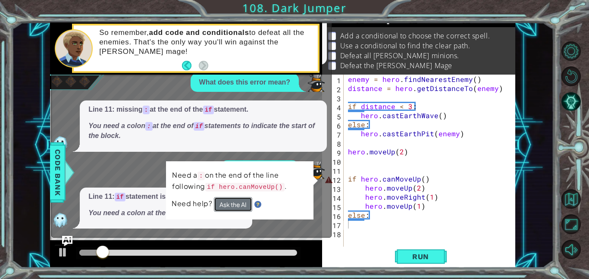
click at [234, 200] on button "Ask the AI" at bounding box center [233, 204] width 38 height 15
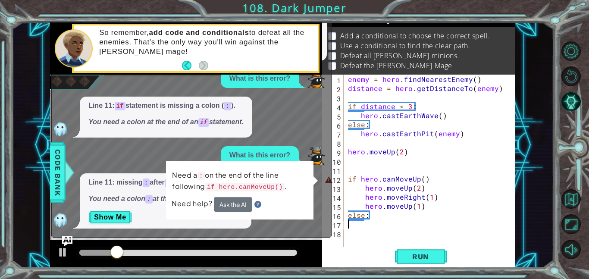
scroll to position [699, 0]
click at [122, 209] on div "Line 11: missing : after if . You need a colon : at the end of if statements. S…" at bounding box center [166, 200] width 172 height 55
click at [122, 215] on button "Show Me" at bounding box center [110, 217] width 44 height 14
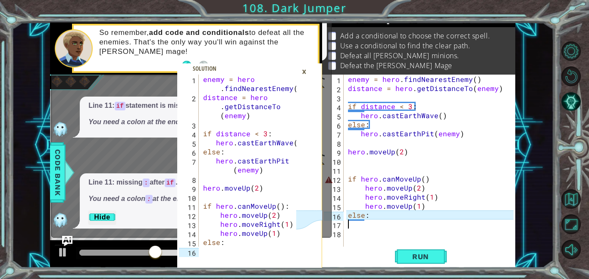
click at [441, 175] on div "enemy = hero . findNearestEnemy ( ) distance = hero . getDistanceTo ( enemy ) i…" at bounding box center [432, 170] width 172 height 190
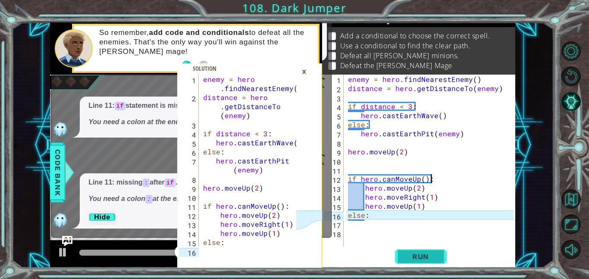
type textarea "if hero.canMoveUp():"
click at [402, 251] on button "Run" at bounding box center [421, 256] width 52 height 19
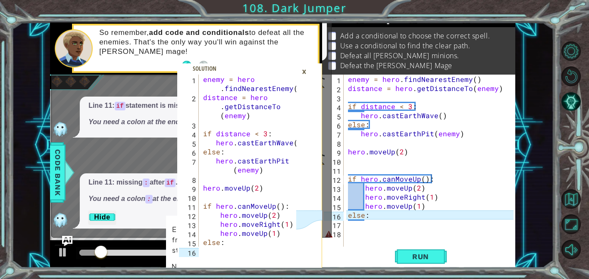
click at [304, 74] on div "×" at bounding box center [303, 71] width 13 height 15
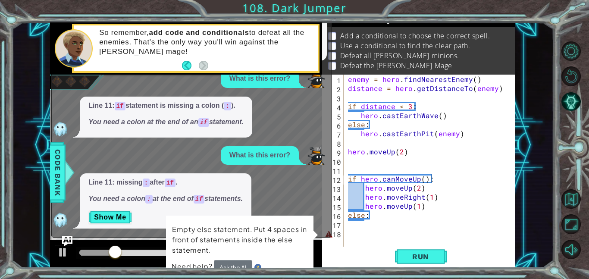
click at [363, 231] on div "enemy = hero . findNearestEnemy ( ) distance = hero . getDistanceTo ( enemy ) i…" at bounding box center [432, 170] width 172 height 190
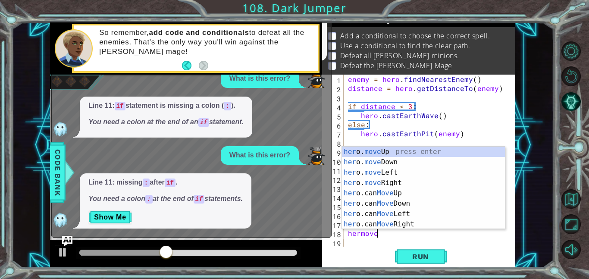
scroll to position [0, 1]
click at [411, 184] on div "her o. move Up press enter her o. move Down press enter her o. move Left press …" at bounding box center [423, 198] width 163 height 103
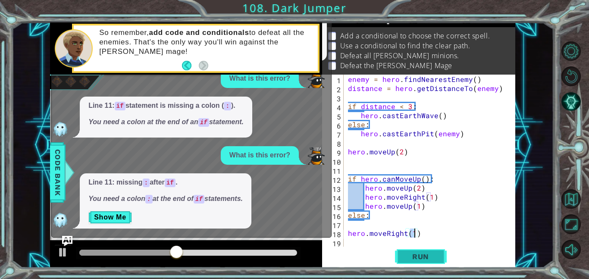
click at [426, 257] on span "Run" at bounding box center [420, 256] width 34 height 9
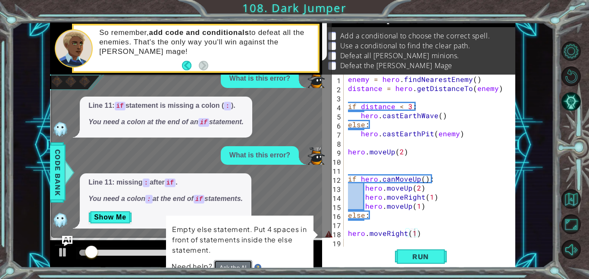
click at [223, 264] on button "Ask the AI" at bounding box center [233, 266] width 38 height 15
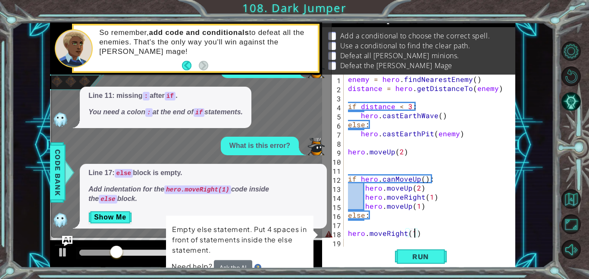
scroll to position [786, 0]
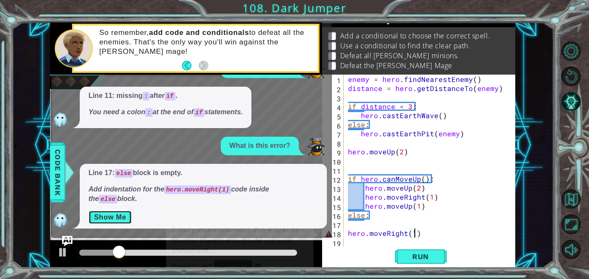
click at [123, 213] on button "Show Me" at bounding box center [110, 217] width 44 height 14
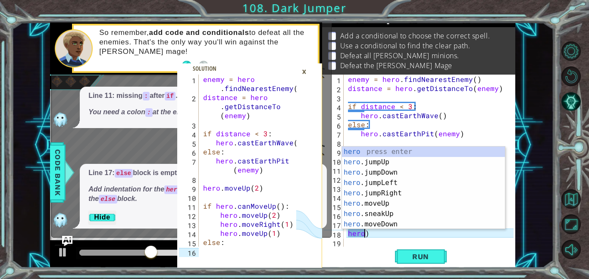
scroll to position [0, 1]
click at [395, 230] on div "enemy = hero . findNearestEnemy ( ) distance = hero . getDistanceTo ( enemy ) i…" at bounding box center [432, 170] width 172 height 190
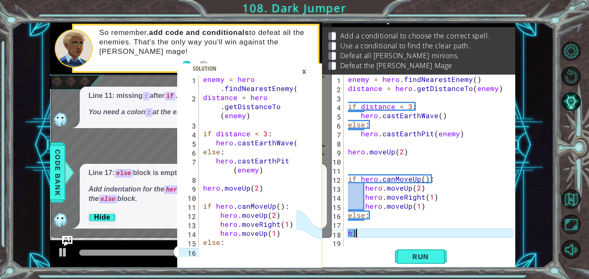
type textarea "h"
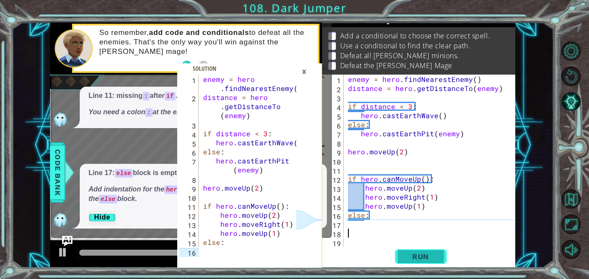
click at [412, 256] on span "Run" at bounding box center [420, 256] width 34 height 9
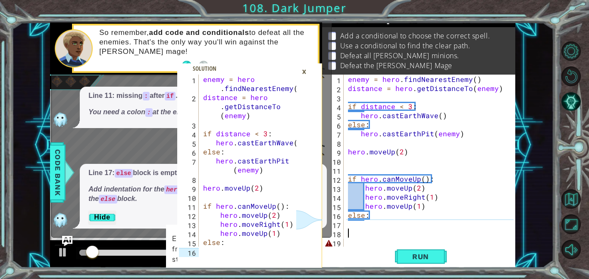
click at [378, 240] on div "enemy = hero . findNearestEnemy ( ) distance = hero . getDistanceTo ( enemy ) i…" at bounding box center [432, 170] width 172 height 190
click at [428, 258] on span "Run" at bounding box center [420, 256] width 34 height 9
drag, startPoint x: 184, startPoint y: 207, endPoint x: 272, endPoint y: 23, distance: 204.3
click at [272, 23] on div "1 2 3 4 5 6 7 8 9 10 11 12 13 14 15 16 enemy = hero . findNearestEnemy ( ) dist…" at bounding box center [249, 144] width 145 height 245
click at [304, 73] on div "×" at bounding box center [303, 71] width 13 height 15
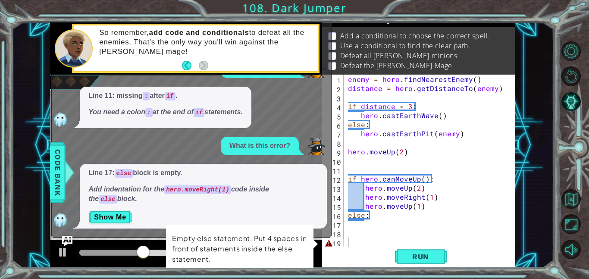
click at [375, 240] on div "enemy = hero . findNearestEnemy ( ) distance = hero . getDistanceTo ( enemy ) i…" at bounding box center [432, 170] width 172 height 190
click at [63, 236] on img "Ask AI" at bounding box center [67, 240] width 11 height 11
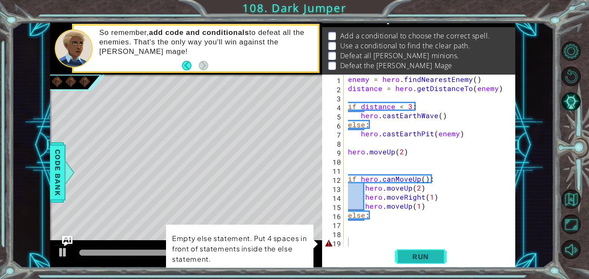
drag, startPoint x: 292, startPoint y: 236, endPoint x: 421, endPoint y: 248, distance: 129.5
click at [421, 248] on div "1 2 3 4 5 6 7 8 9 10 11 12 13 14 15 16 enemy = hero . findNearestEnemy ( ) dist…" at bounding box center [282, 144] width 465 height 245
click at [403, 256] on span "Run" at bounding box center [420, 256] width 34 height 9
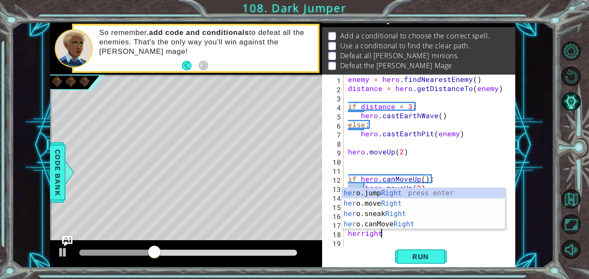
scroll to position [0, 1]
click at [414, 202] on div "her o.jump Right press enter her o.move Right press enter her o.sneak Right pre…" at bounding box center [423, 219] width 163 height 62
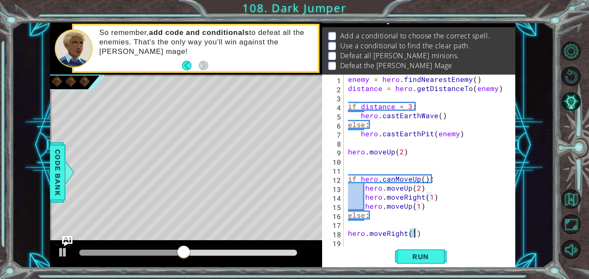
type textarea "hero.moveRight(2)"
click at [363, 241] on div "enemy = hero . findNearestEnemy ( ) distance = hero . getDistanceTo ( enemy ) i…" at bounding box center [432, 170] width 172 height 190
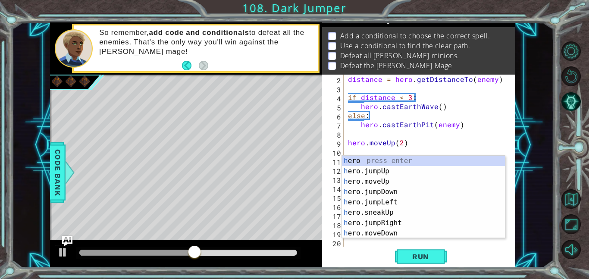
scroll to position [9, 0]
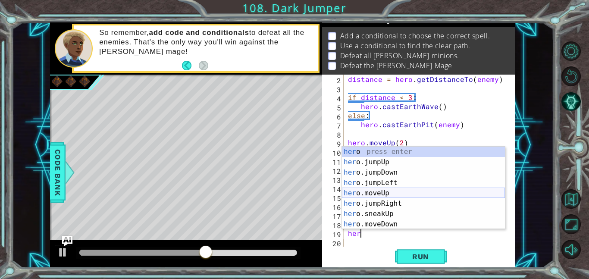
click at [384, 191] on div "her o press enter her o.jumpUp press enter her o.jumpDown press enter her o.jum…" at bounding box center [423, 198] width 163 height 103
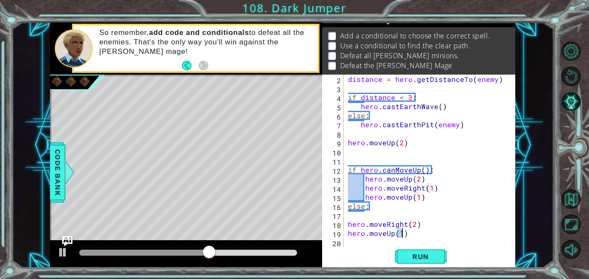
scroll to position [0, 3]
type textarea "hero.moveUp(3)"
click at [405, 257] on span "Run" at bounding box center [420, 256] width 34 height 9
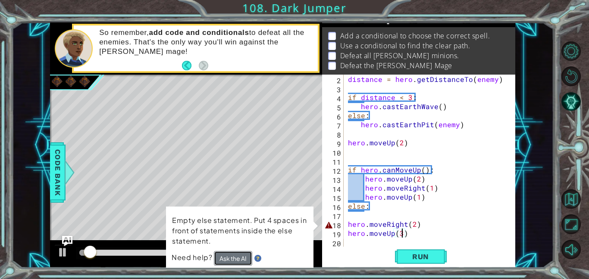
click at [214, 255] on button "Ask the AI" at bounding box center [232, 257] width 39 height 15
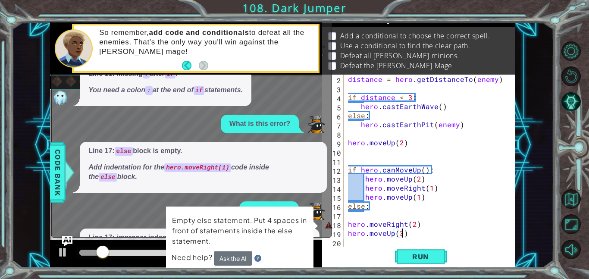
scroll to position [864, 0]
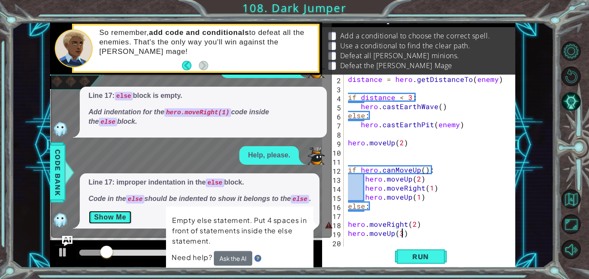
click at [125, 213] on button "Show Me" at bounding box center [110, 217] width 44 height 14
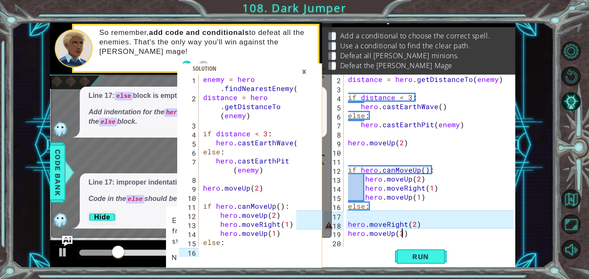
click at [443, 215] on div "distance = hero . getDistanceTo ( enemy ) if distance < 3 : hero . castEarthWav…" at bounding box center [432, 170] width 172 height 190
click at [362, 196] on div "distance = hero . getDistanceTo ( enemy ) if distance < 3 : hero . castEarthWav…" at bounding box center [432, 170] width 172 height 190
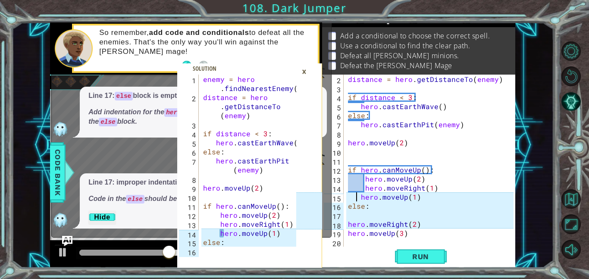
click at [360, 187] on div "distance = hero . getDistanceTo ( enemy ) if distance < 3 : hero . castEarthWav…" at bounding box center [432, 170] width 172 height 190
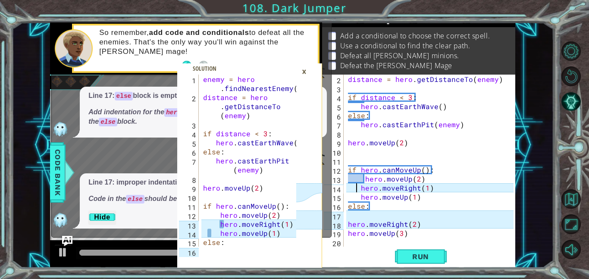
click at [363, 177] on div "distance = hero . getDistanceTo ( enemy ) if distance < 3 : hero . castEarthWav…" at bounding box center [432, 170] width 172 height 190
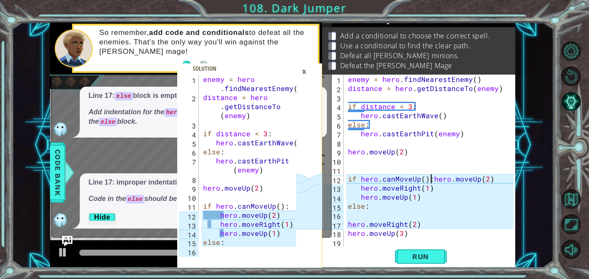
type textarea "hero.moveUp(2)"
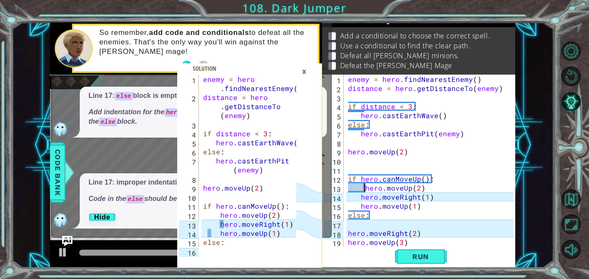
click at [309, 71] on div "×" at bounding box center [303, 71] width 13 height 15
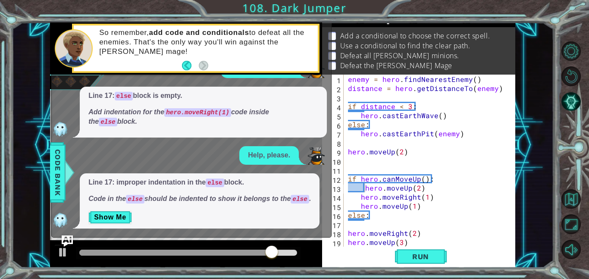
click at [66, 240] on img "Ask AI" at bounding box center [67, 240] width 11 height 11
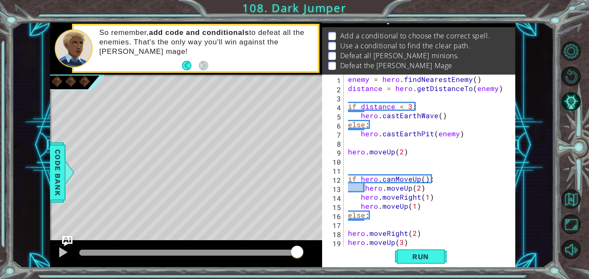
click at [368, 228] on div "enemy = hero . findNearestEnemy ( ) distance = hero . getDistanceTo ( enemy ) i…" at bounding box center [432, 170] width 172 height 190
click at [400, 261] on button "Run" at bounding box center [421, 256] width 52 height 19
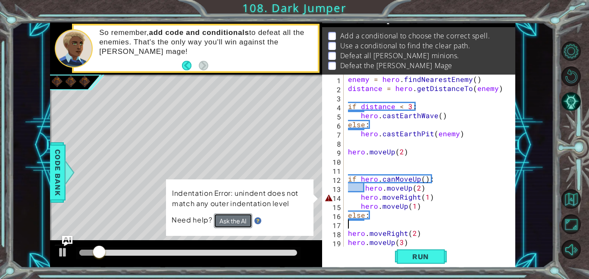
click at [229, 219] on button "Ask the AI" at bounding box center [233, 220] width 38 height 15
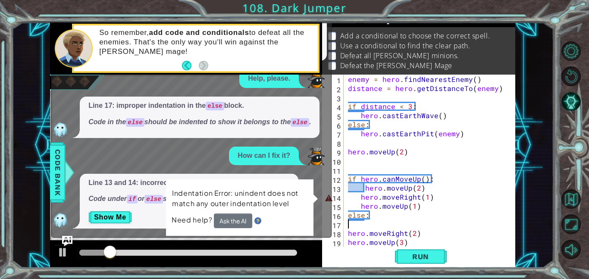
scroll to position [941, 0]
click at [107, 220] on button "Show Me" at bounding box center [110, 217] width 44 height 14
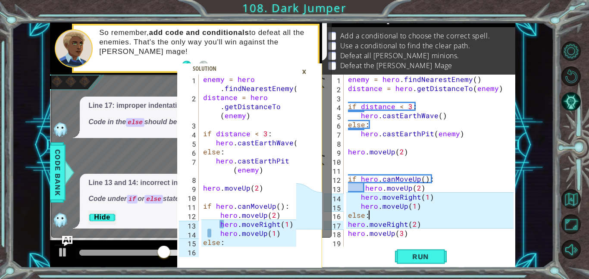
click at [507, 224] on div "enemy = hero . findNearestEnemy ( ) distance = hero . getDistanceTo ( enemy ) i…" at bounding box center [432, 170] width 172 height 190
type textarea "hero.moveRight(2)"
click at [305, 70] on div "×" at bounding box center [303, 71] width 13 height 15
